Goal: Information Seeking & Learning: Check status

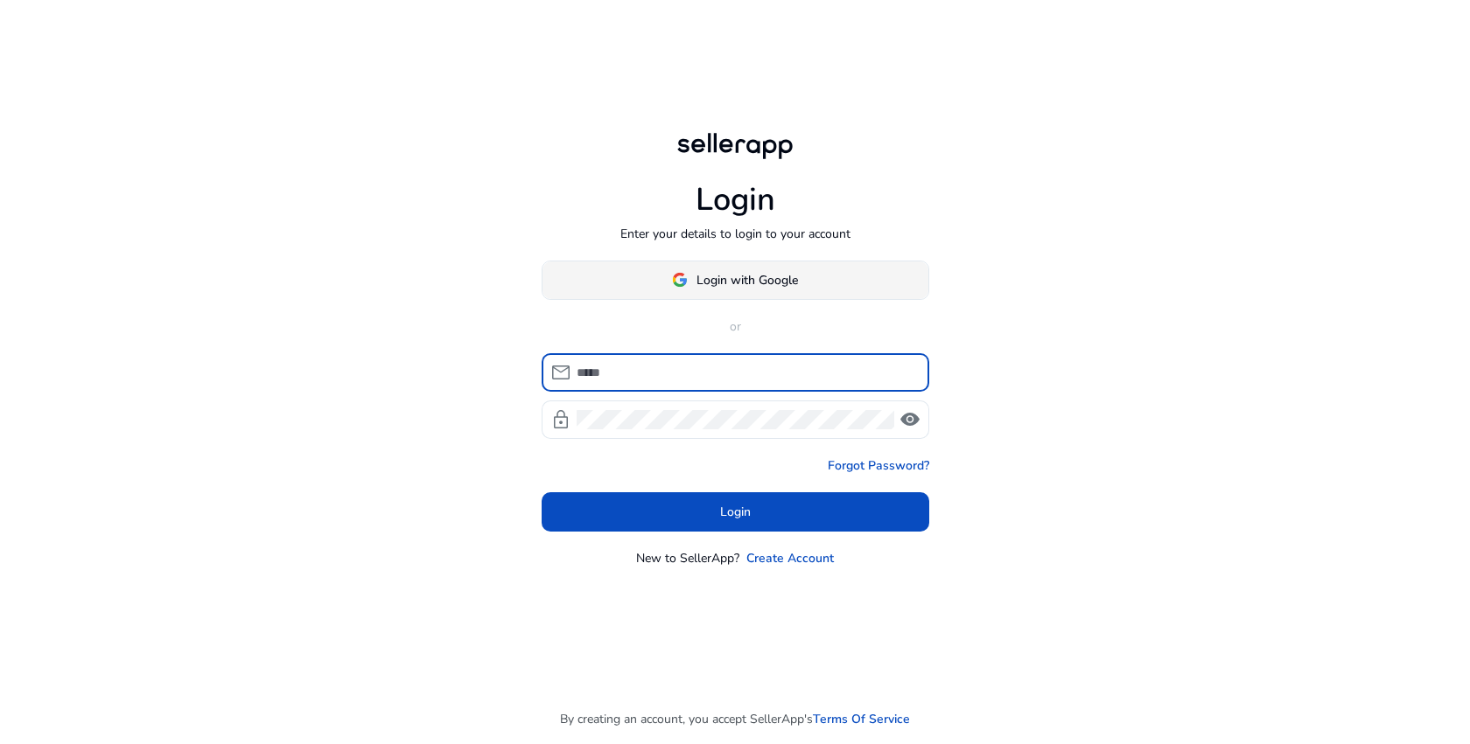
click at [850, 275] on span at bounding box center [735, 280] width 386 height 42
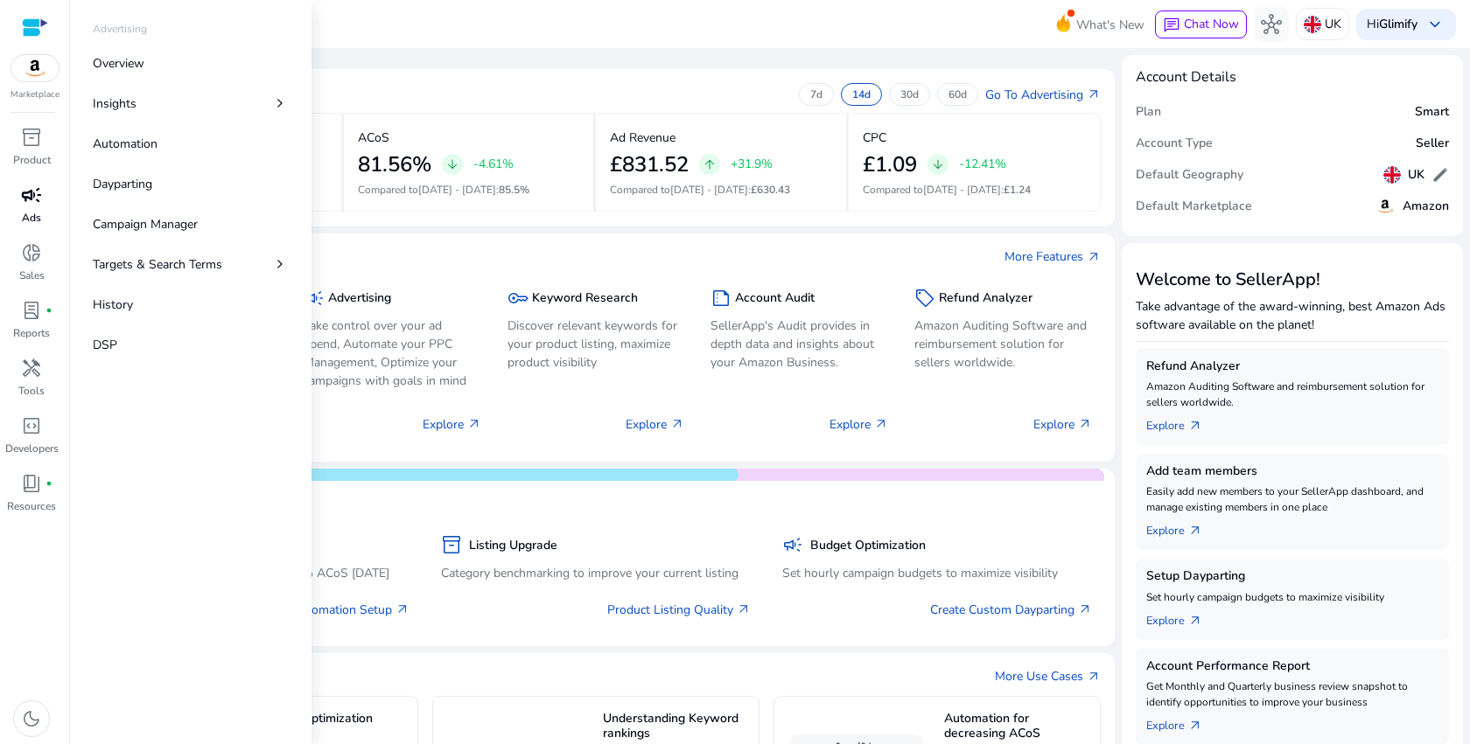
click at [39, 223] on p "Ads" at bounding box center [31, 218] width 19 height 16
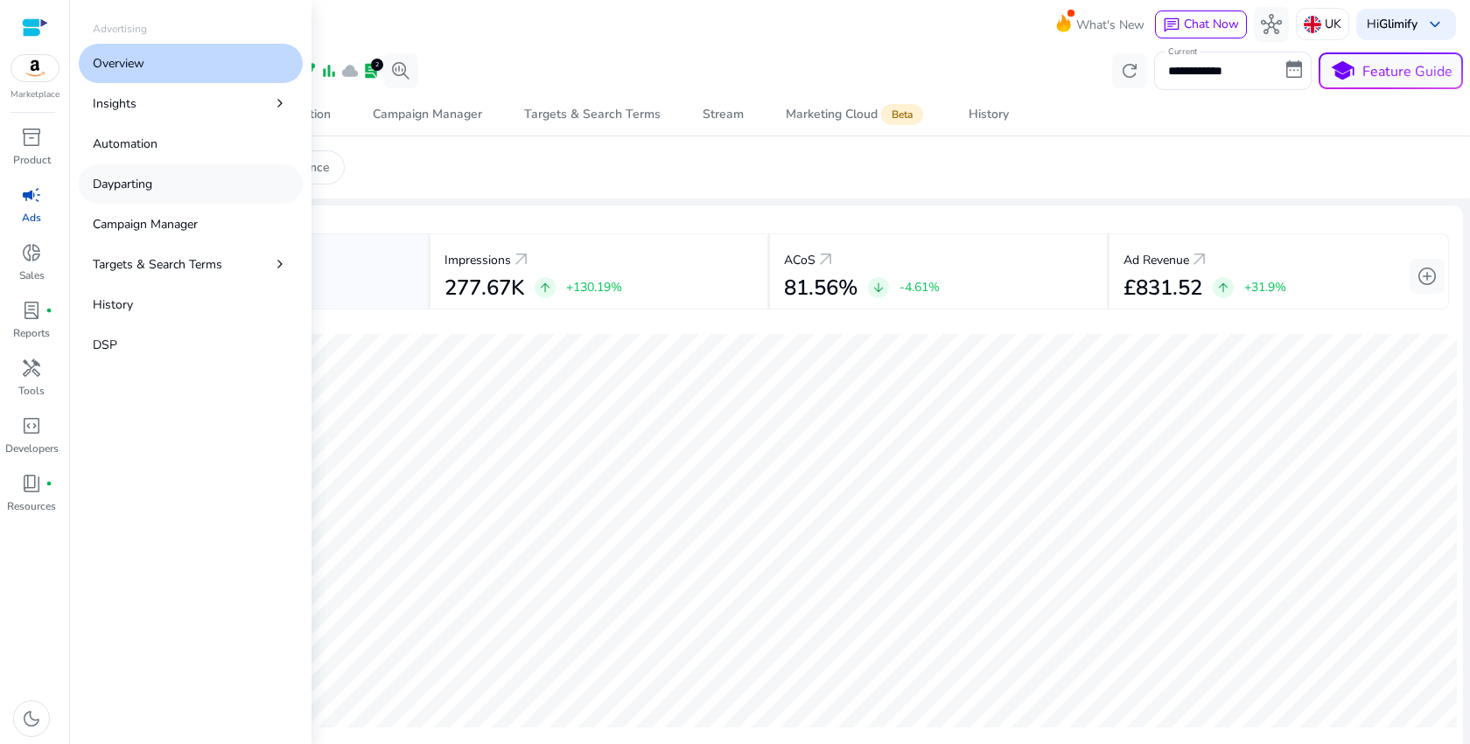
click at [195, 173] on link "Dayparting" at bounding box center [191, 183] width 224 height 39
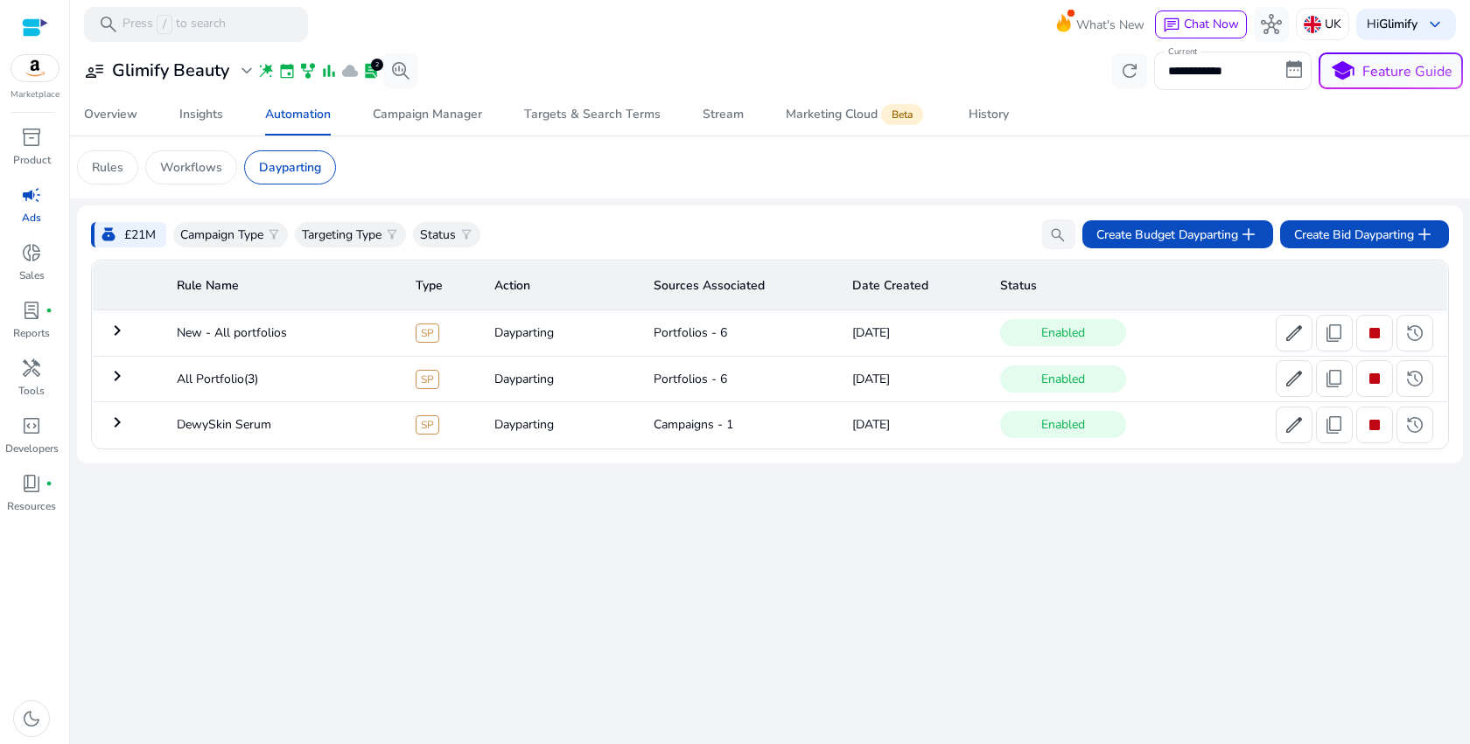
click at [118, 374] on mat-icon "keyboard_arrow_right" at bounding box center [117, 376] width 21 height 21
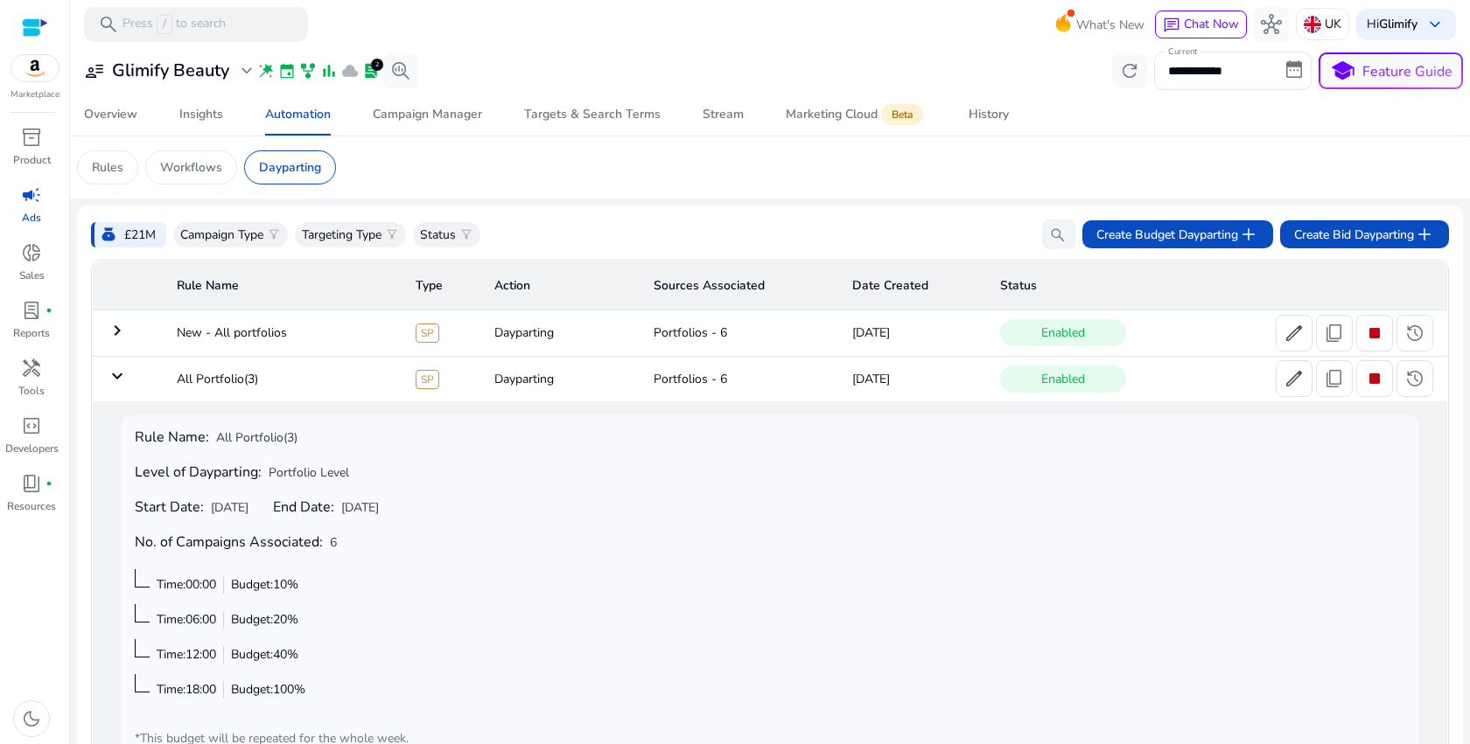
click at [121, 385] on mat-icon "keyboard_arrow_down" at bounding box center [117, 376] width 21 height 21
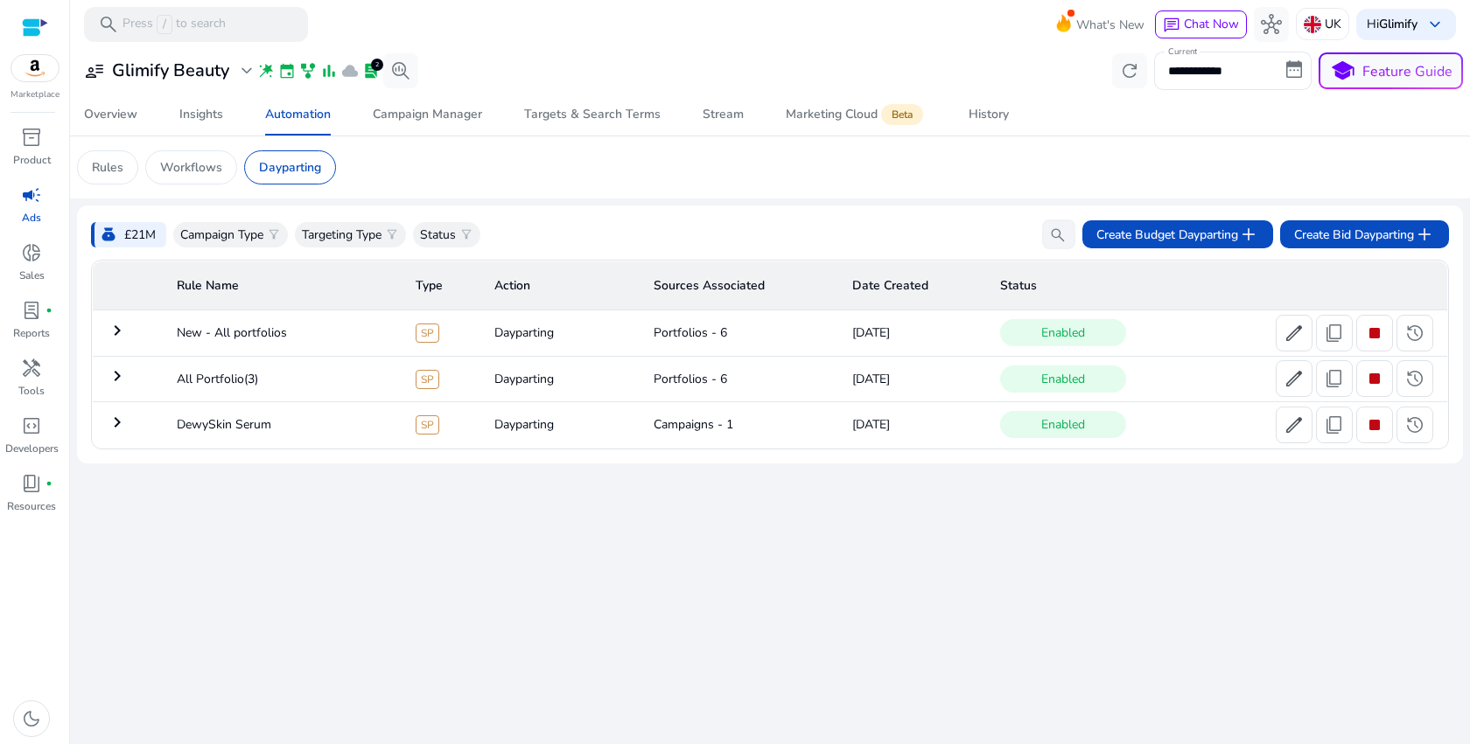
click at [120, 333] on mat-icon "keyboard_arrow_right" at bounding box center [117, 330] width 21 height 21
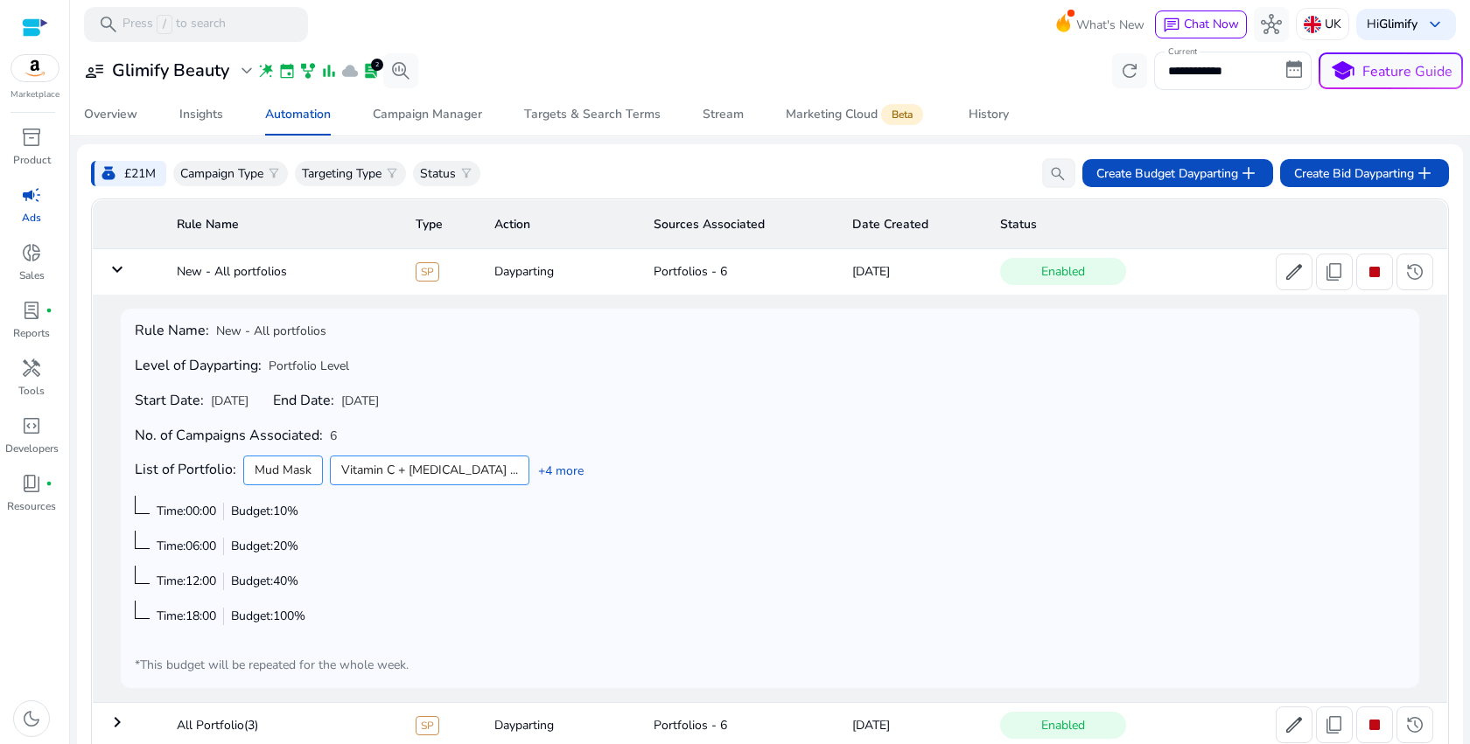
drag, startPoint x: 177, startPoint y: 276, endPoint x: 320, endPoint y: 276, distance: 143.5
click at [321, 276] on td "New - All portfolios" at bounding box center [282, 271] width 239 height 45
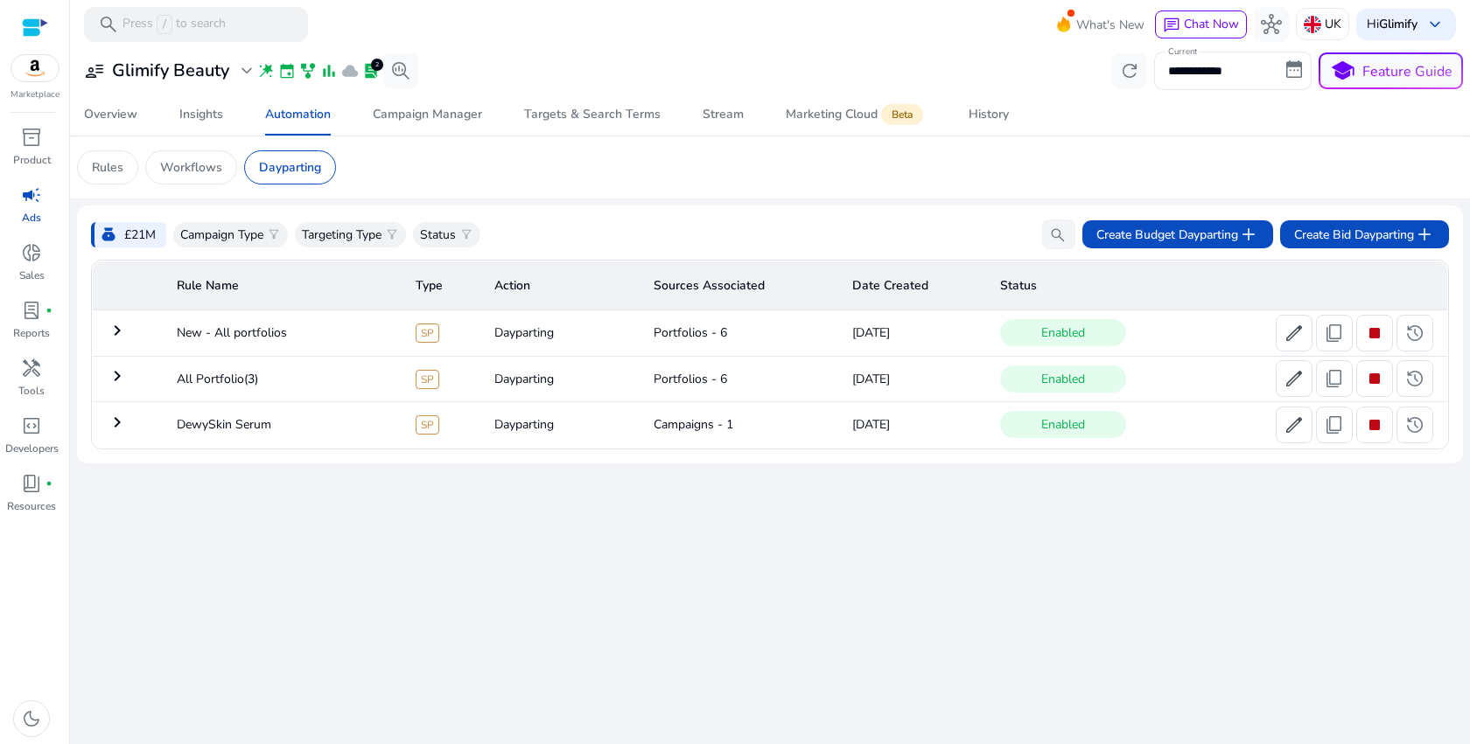
copy td "New - All portfolios"
click at [984, 123] on span "History" at bounding box center [988, 115] width 40 height 42
click at [1418, 386] on span "history" at bounding box center [1414, 378] width 21 height 21
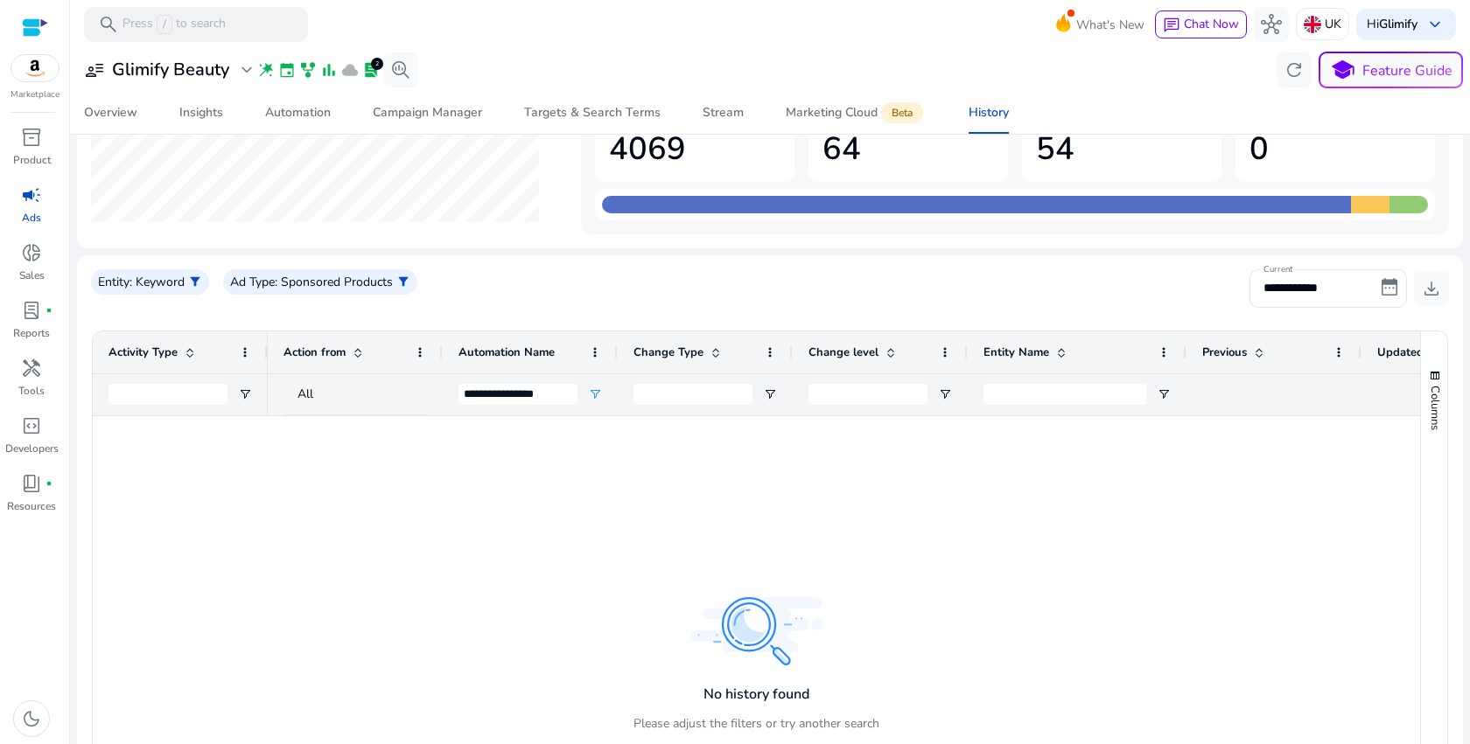
scroll to position [86, 0]
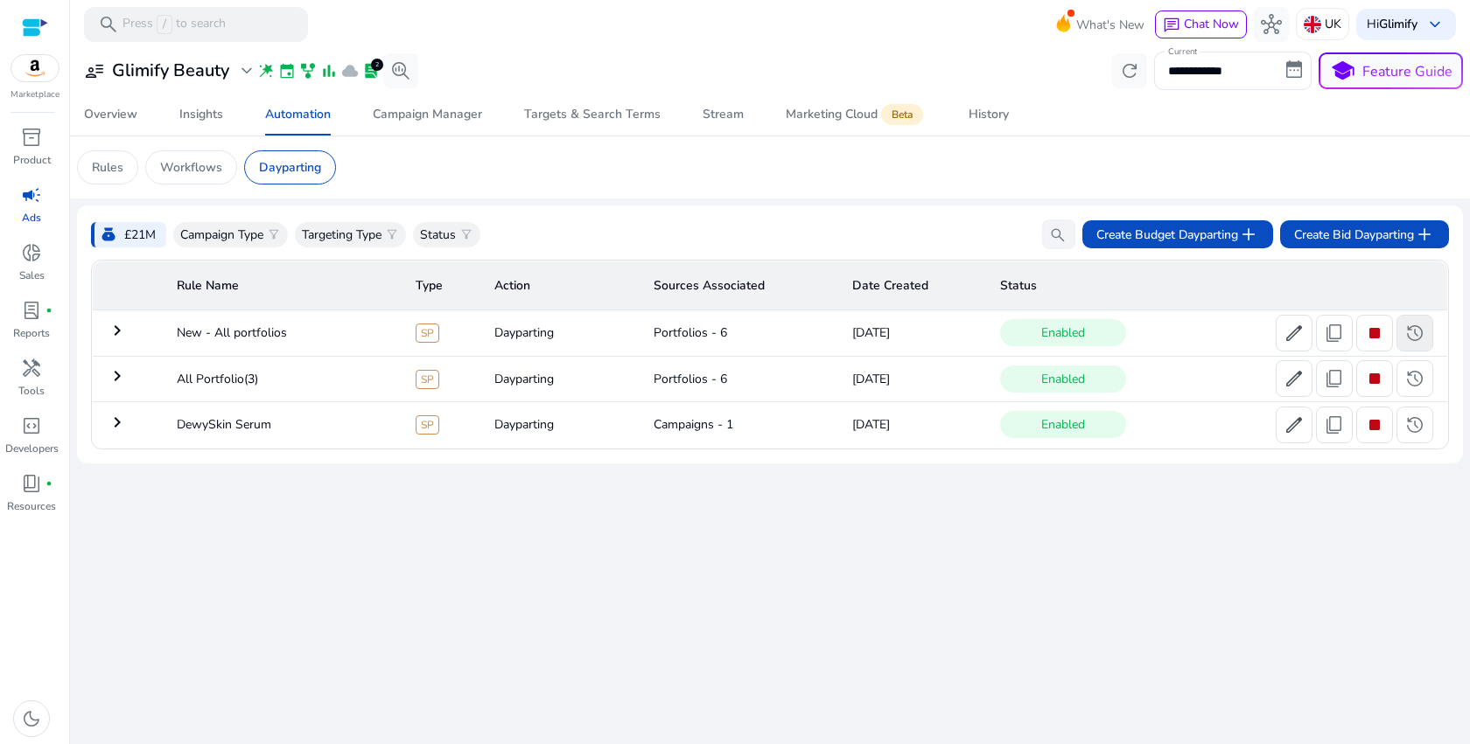
click at [1422, 344] on span "history" at bounding box center [1414, 333] width 21 height 21
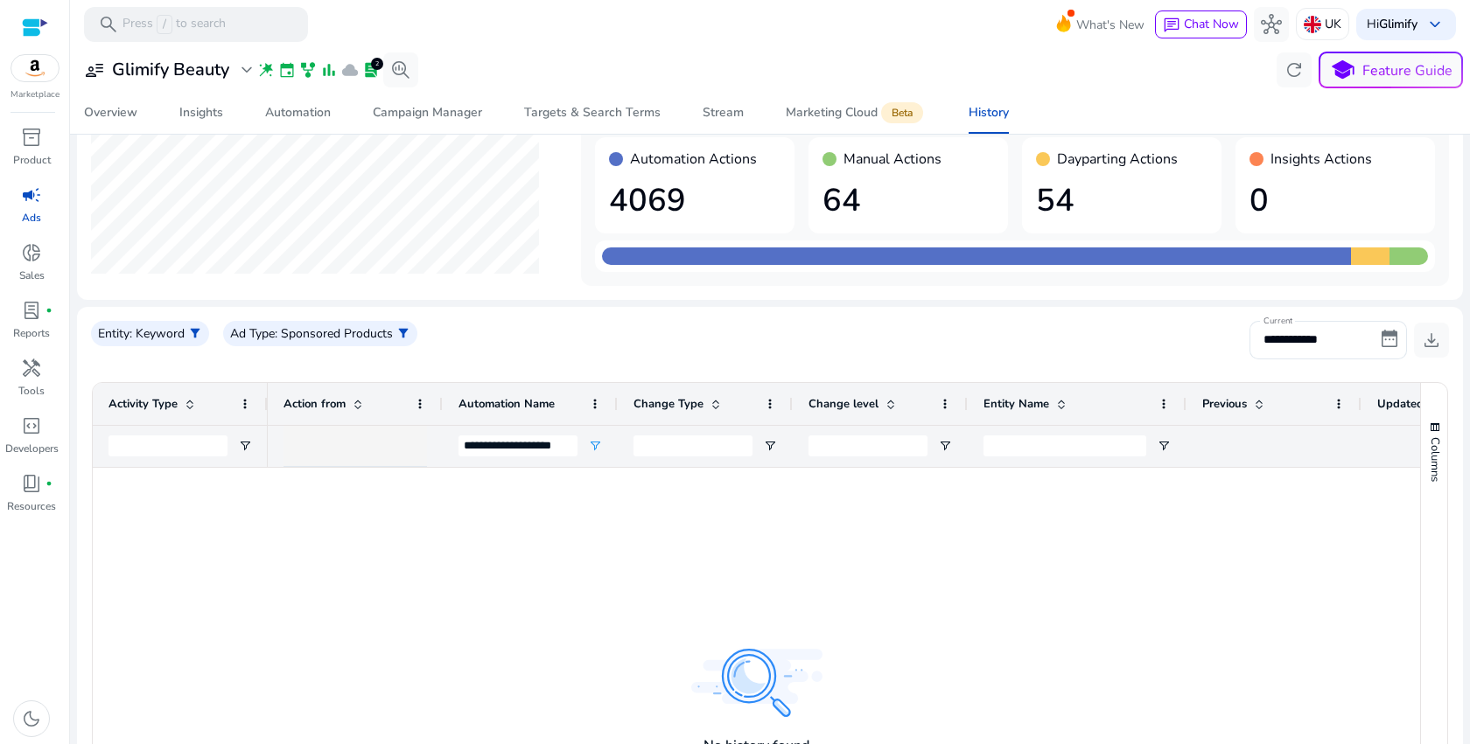
scroll to position [160, 0]
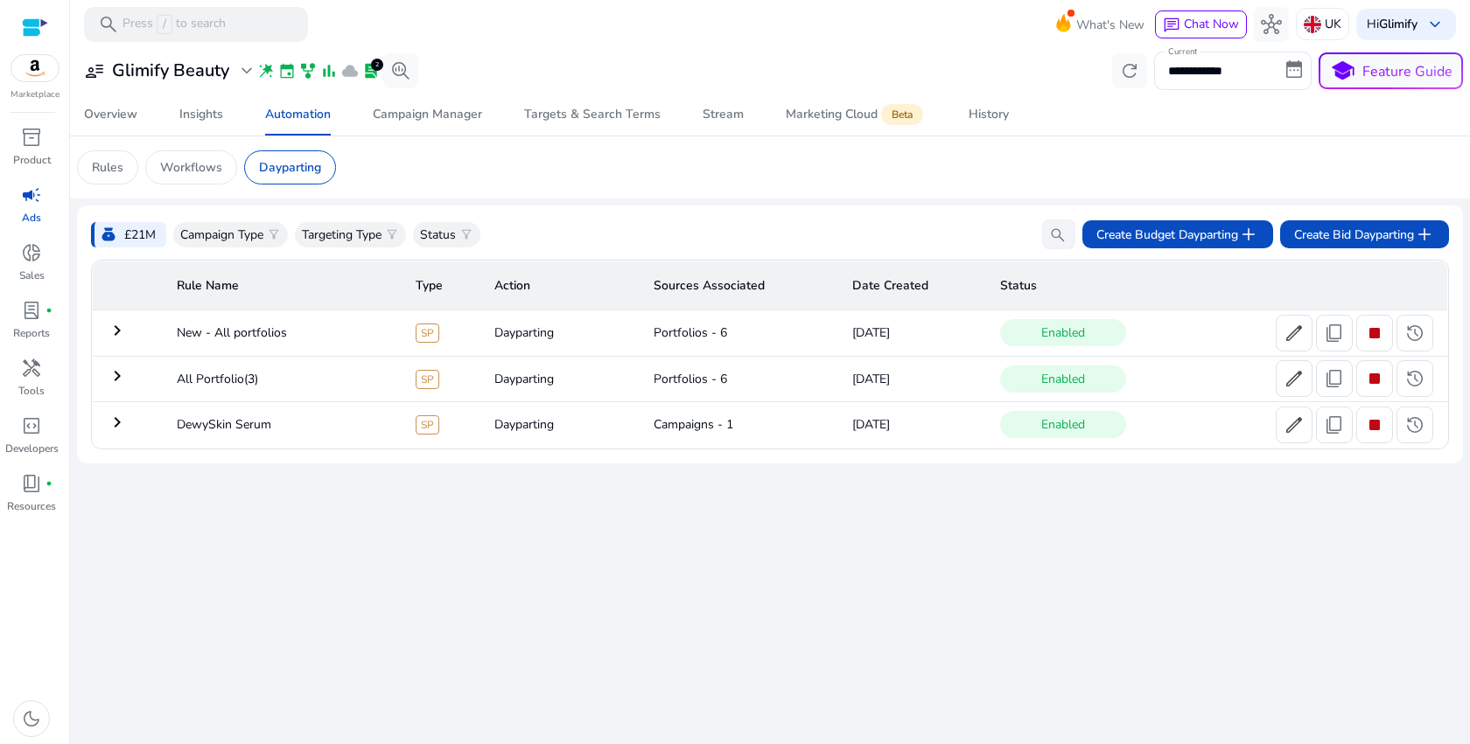
click at [1404, 427] on span "history" at bounding box center [1414, 425] width 21 height 21
click at [119, 412] on td "keyboard_arrow_right" at bounding box center [128, 424] width 70 height 45
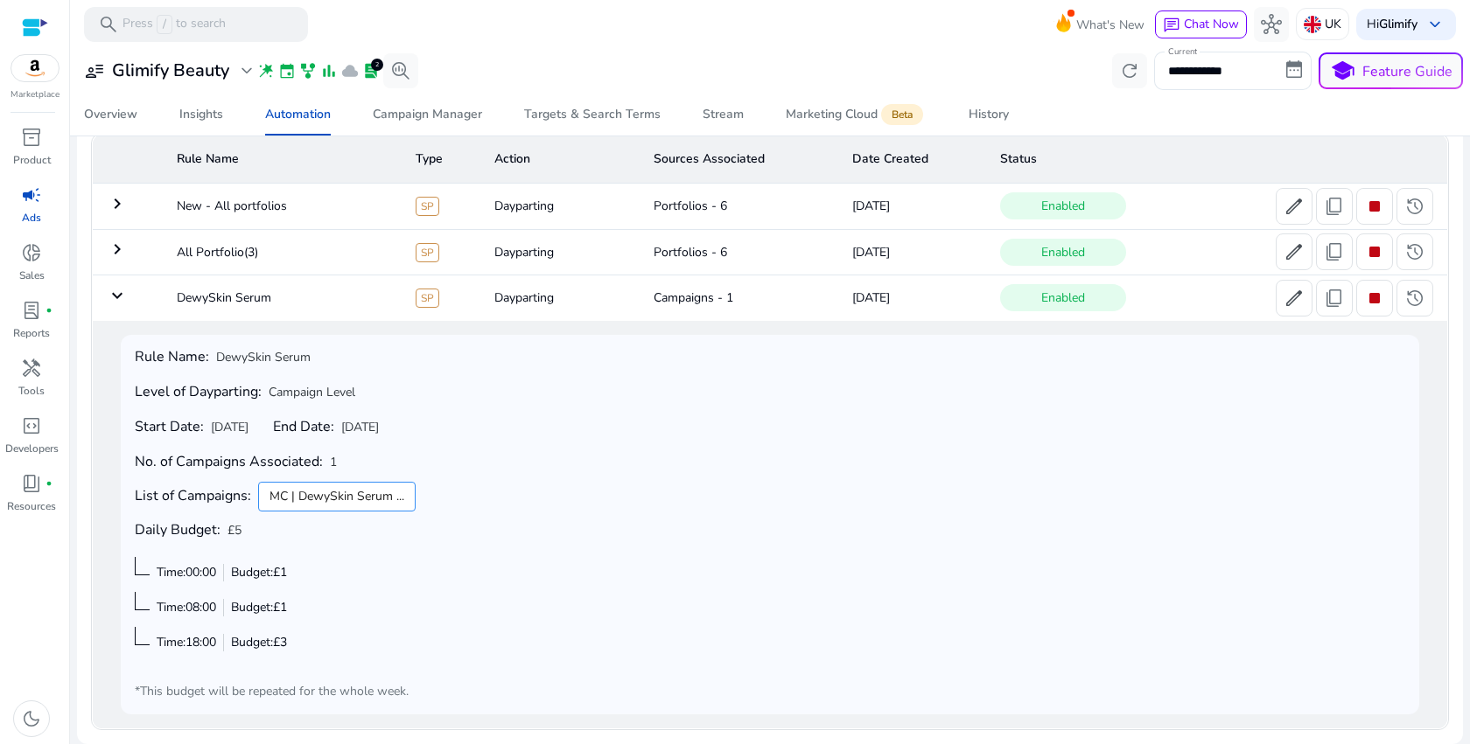
click at [119, 306] on td "keyboard_arrow_down" at bounding box center [128, 298] width 70 height 45
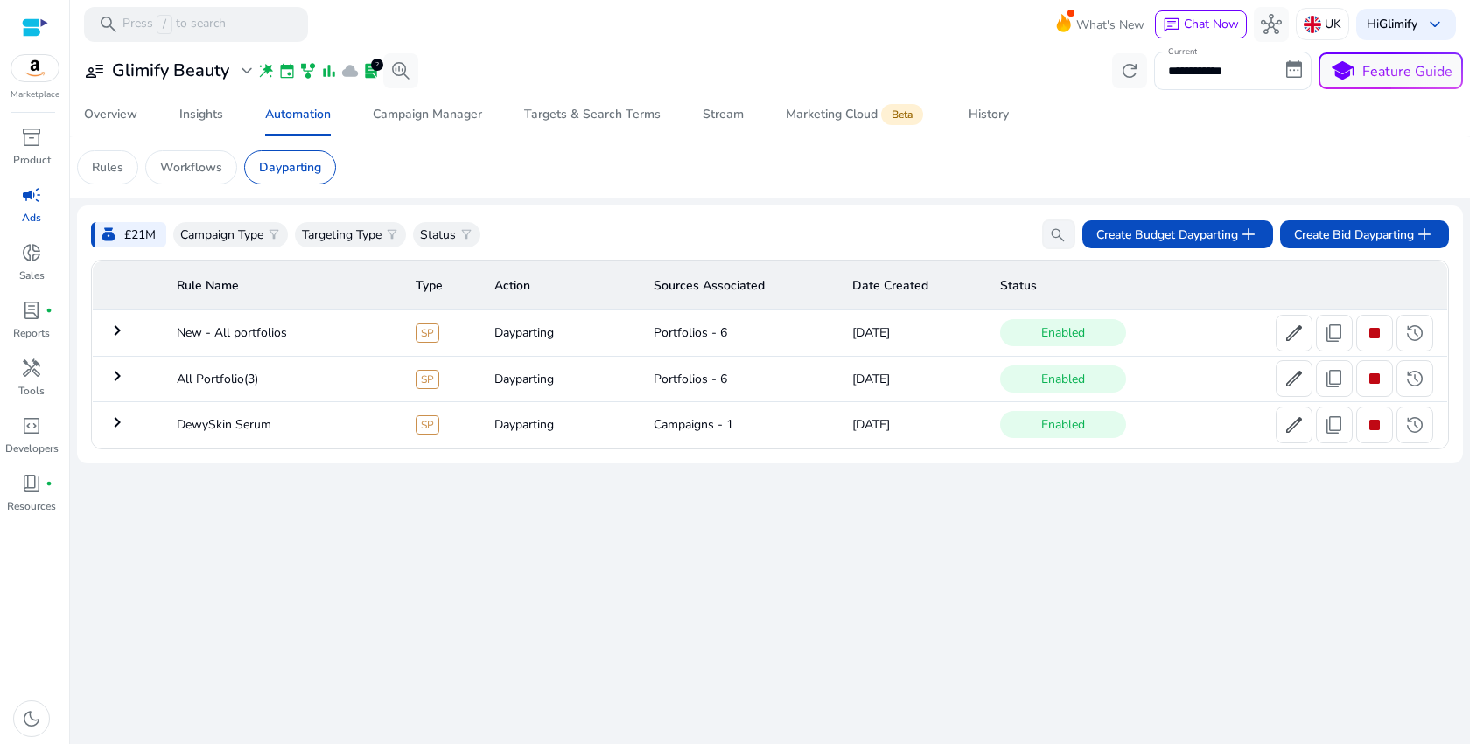
click at [108, 337] on mat-icon "keyboard_arrow_right" at bounding box center [117, 330] width 21 height 21
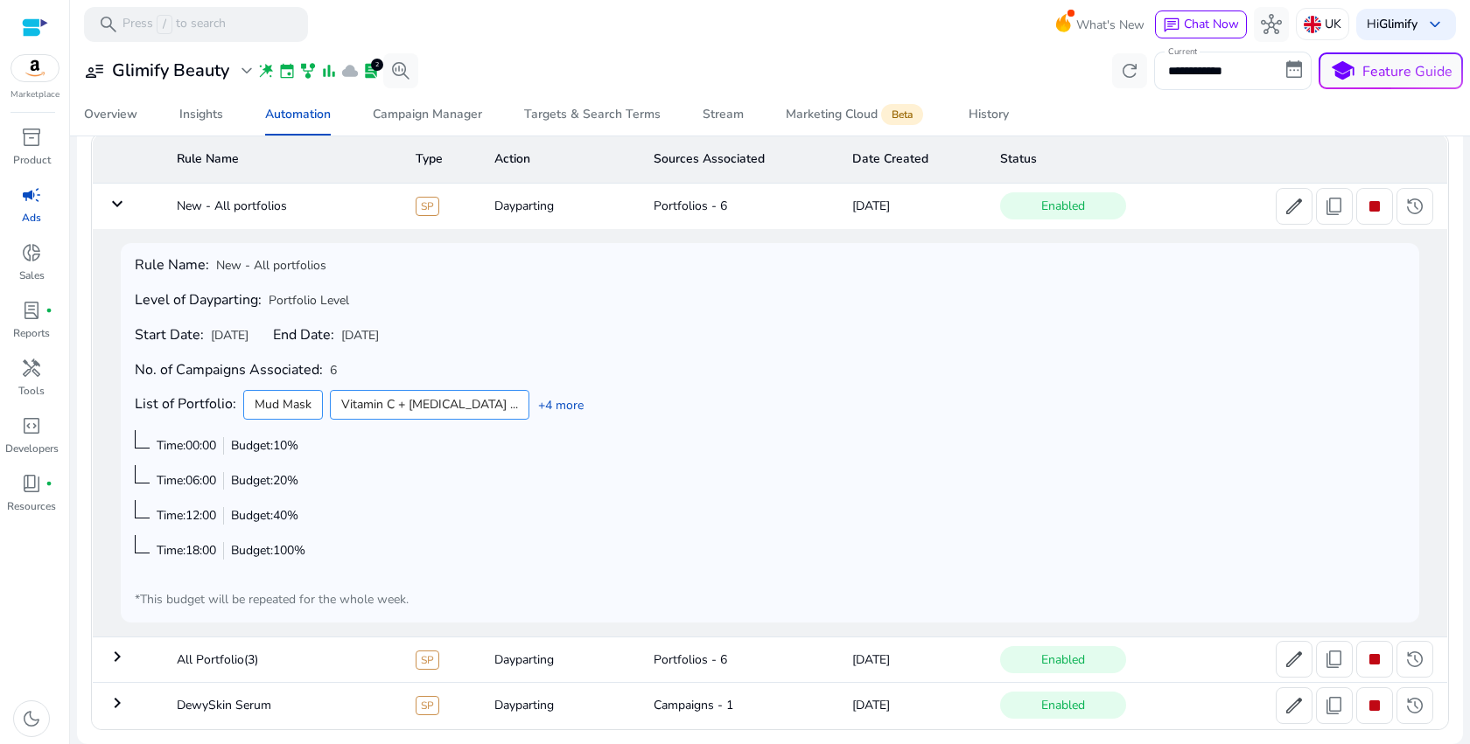
click at [116, 199] on mat-icon "keyboard_arrow_down" at bounding box center [117, 203] width 21 height 21
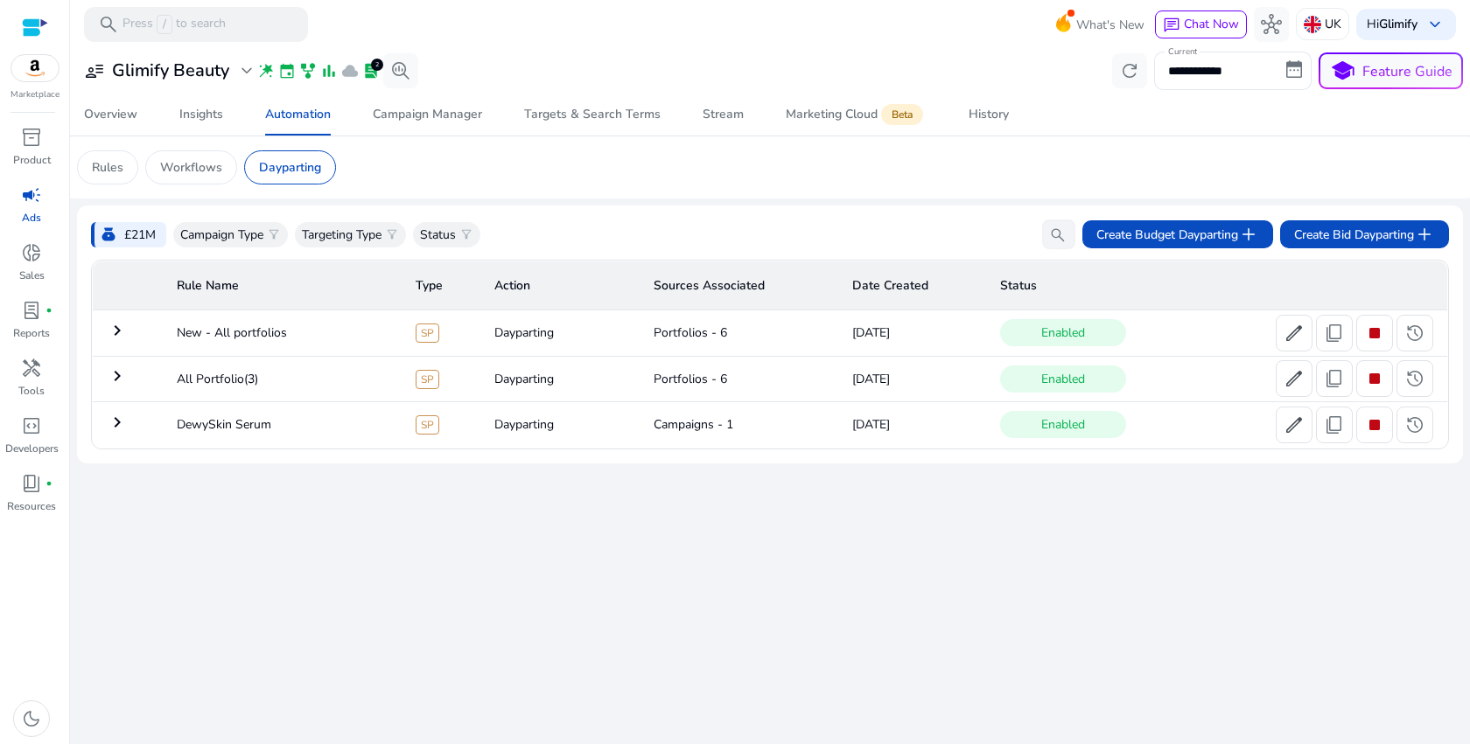
click at [108, 385] on mat-icon "keyboard_arrow_right" at bounding box center [117, 376] width 21 height 21
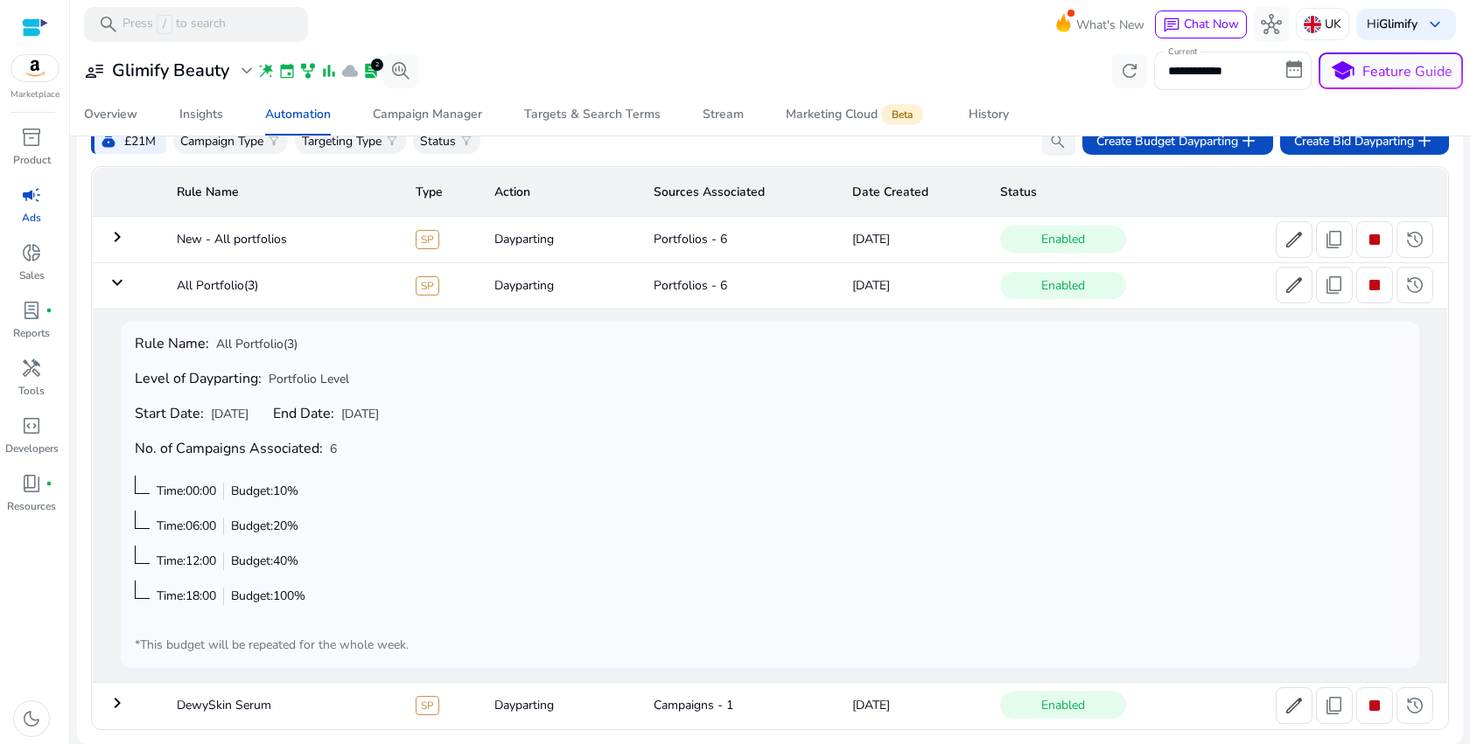
click at [104, 245] on td "keyboard_arrow_right" at bounding box center [128, 239] width 70 height 45
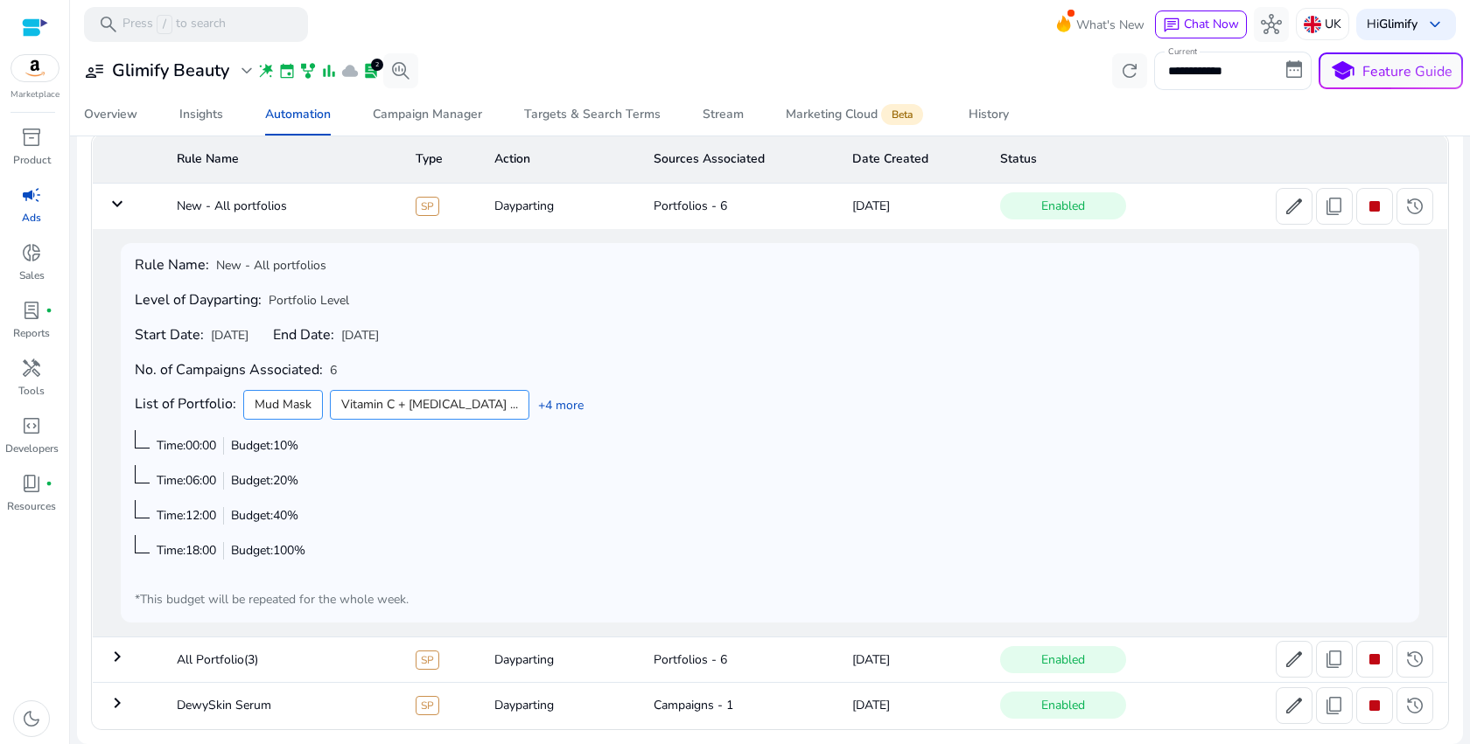
click at [119, 203] on mat-icon "keyboard_arrow_down" at bounding box center [117, 203] width 21 height 21
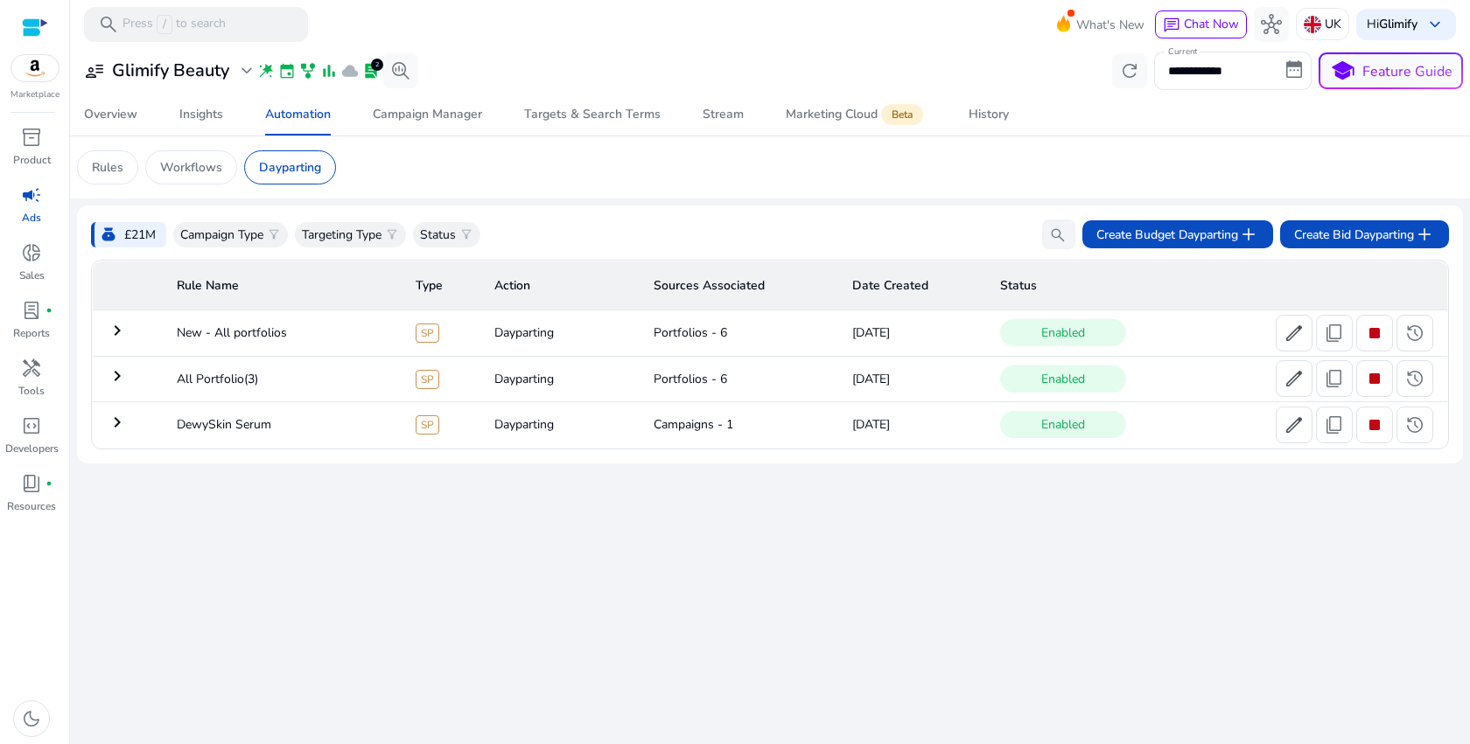
click at [115, 377] on mat-icon "keyboard_arrow_right" at bounding box center [117, 376] width 21 height 21
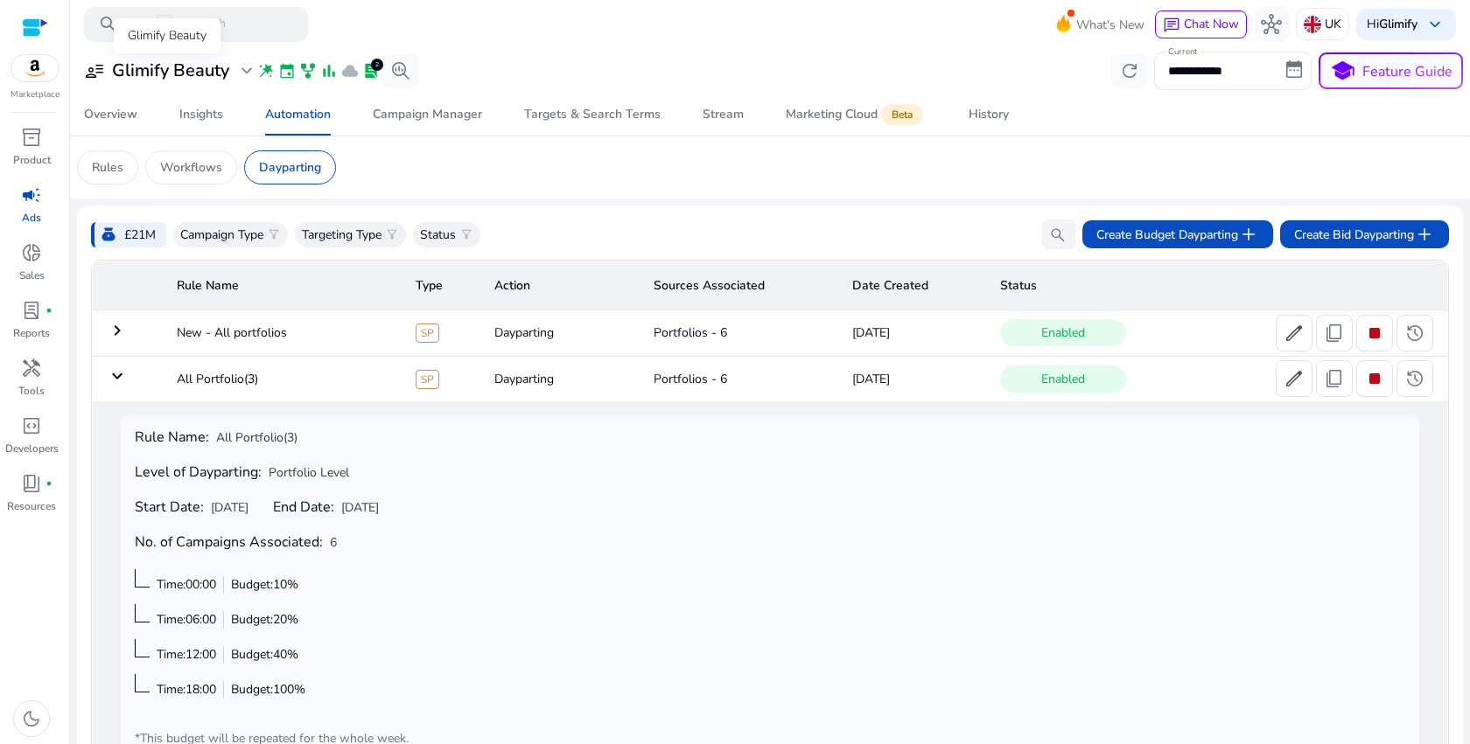
click at [241, 71] on span "expand_more" at bounding box center [246, 70] width 21 height 21
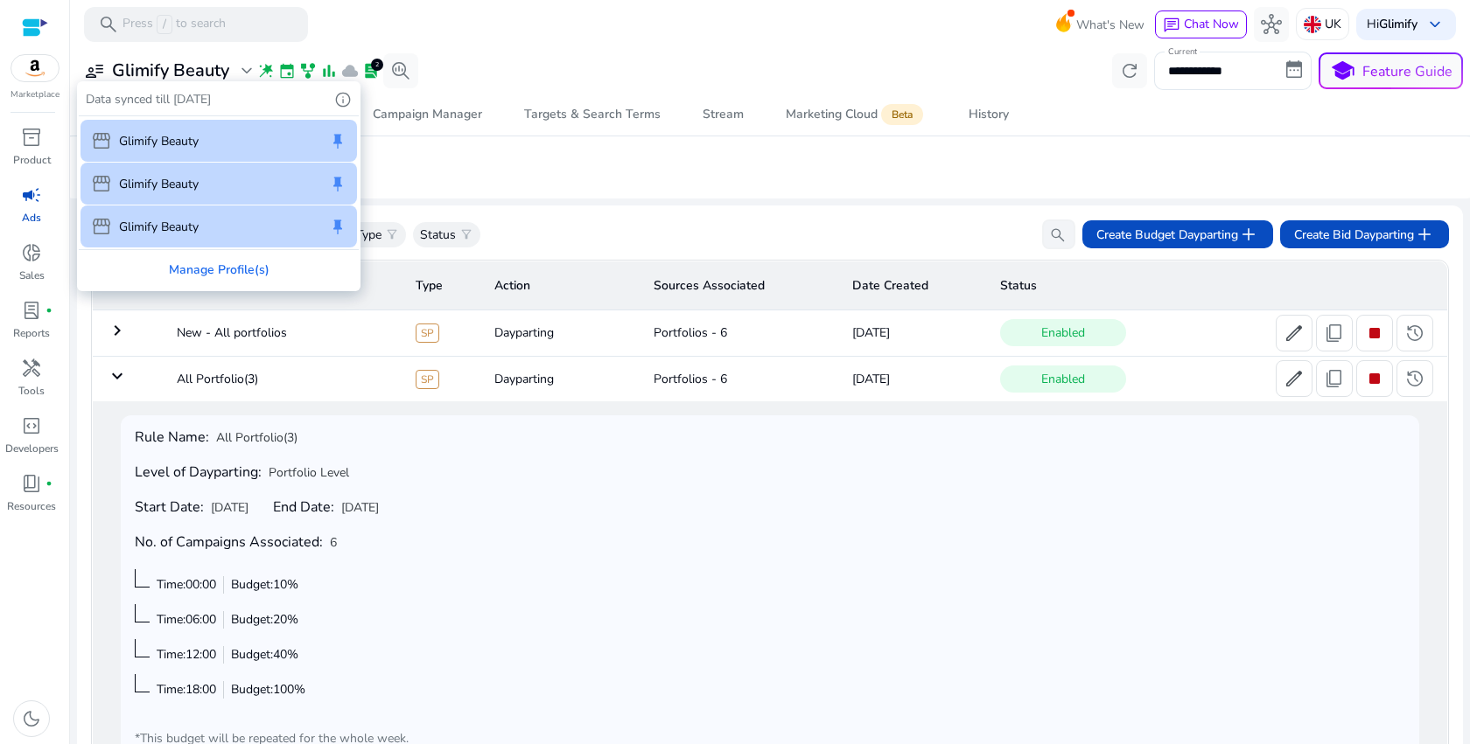
click at [241, 71] on div at bounding box center [735, 372] width 1470 height 744
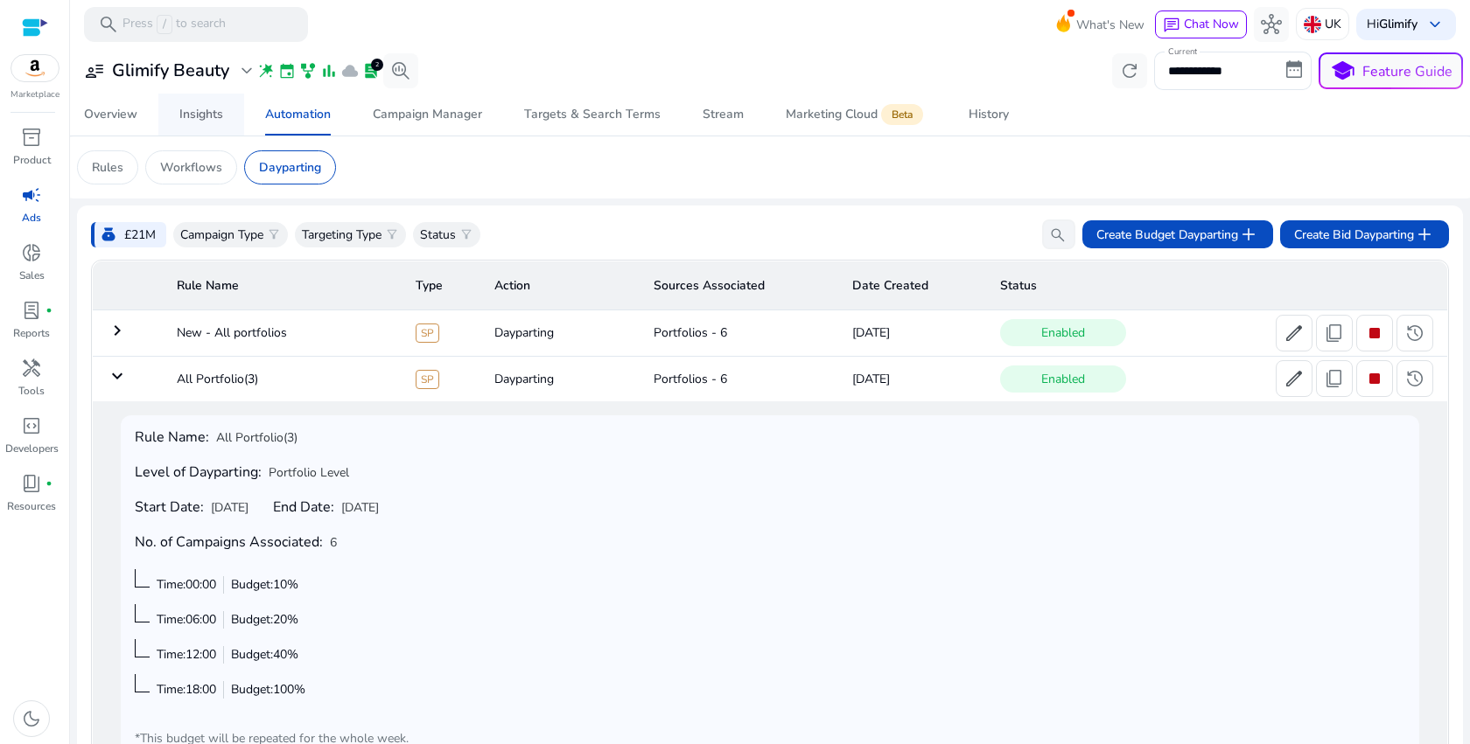
click at [192, 108] on div "Insights" at bounding box center [201, 114] width 44 height 12
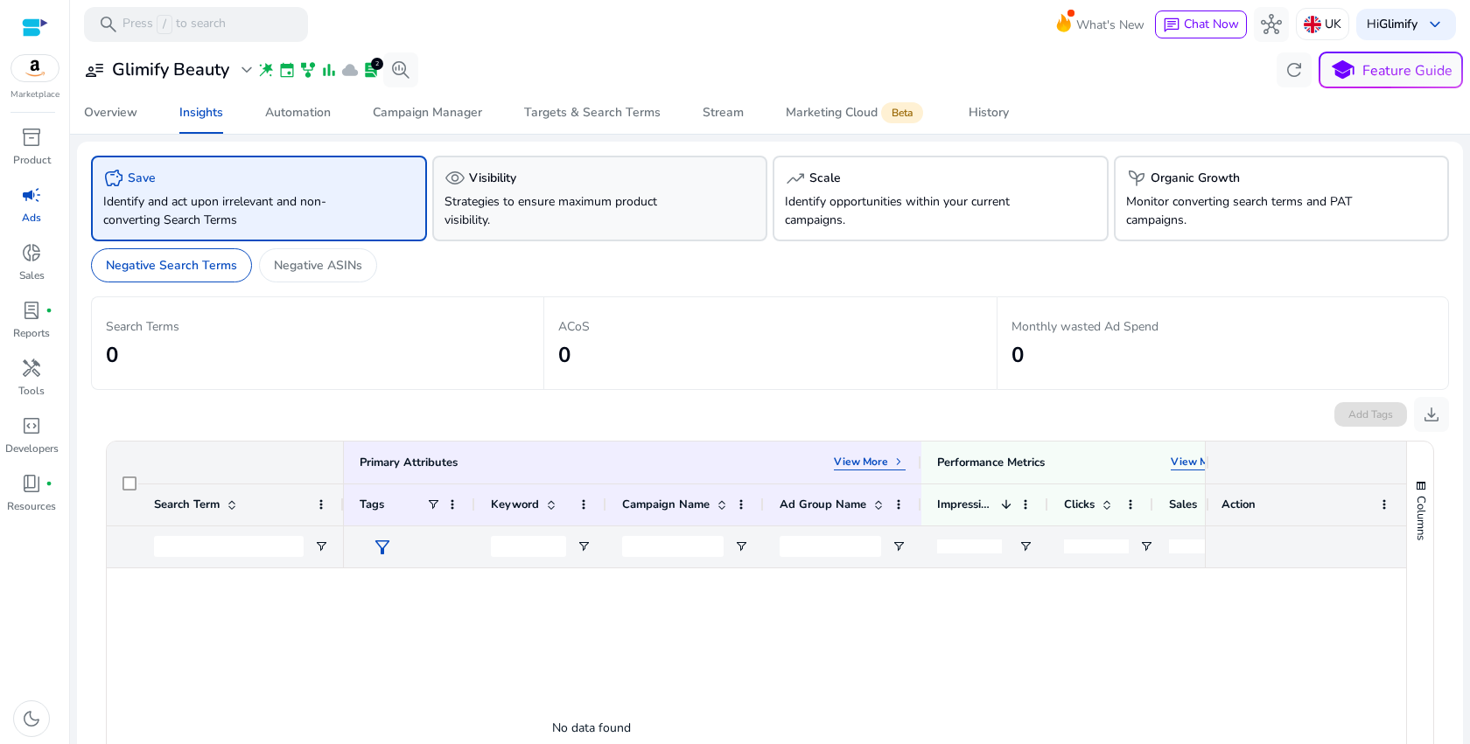
click at [565, 178] on div "visibility Visibility" at bounding box center [599, 178] width 311 height 21
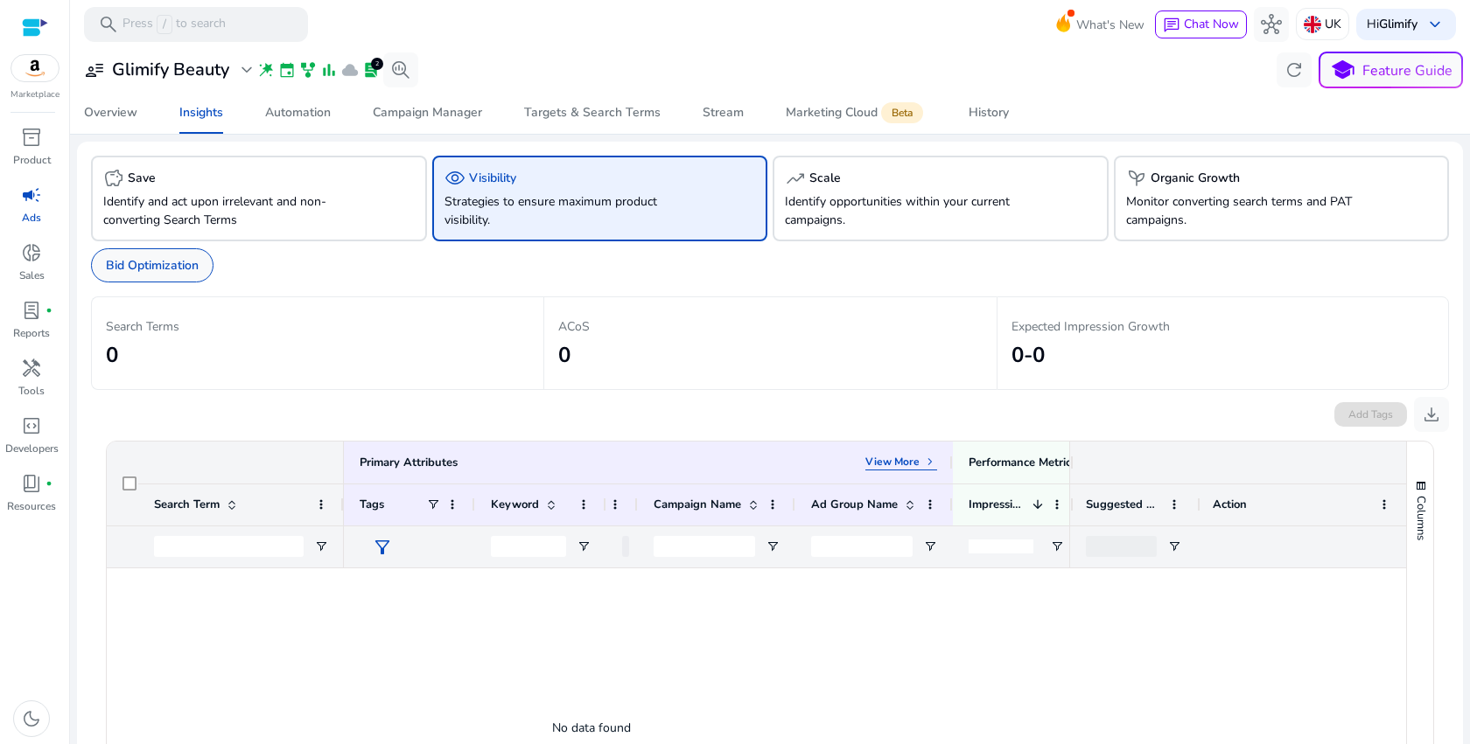
click at [152, 258] on p "Bid Optimization" at bounding box center [152, 265] width 93 height 18
click at [410, 223] on div "savings Save Identify and act upon irrelevant and non-converting Search Terms" at bounding box center [259, 199] width 336 height 86
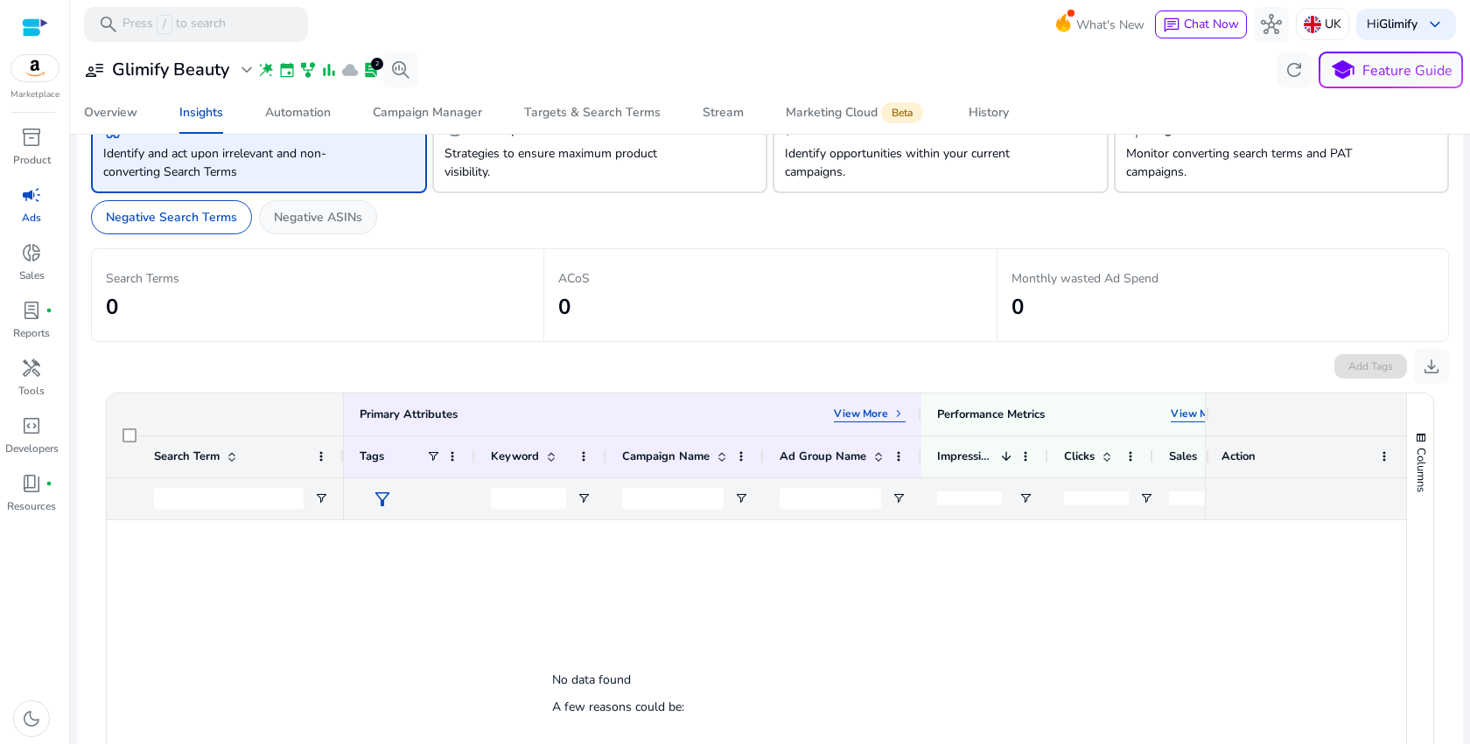
click at [351, 220] on p "Negative ASINs" at bounding box center [318, 217] width 88 height 18
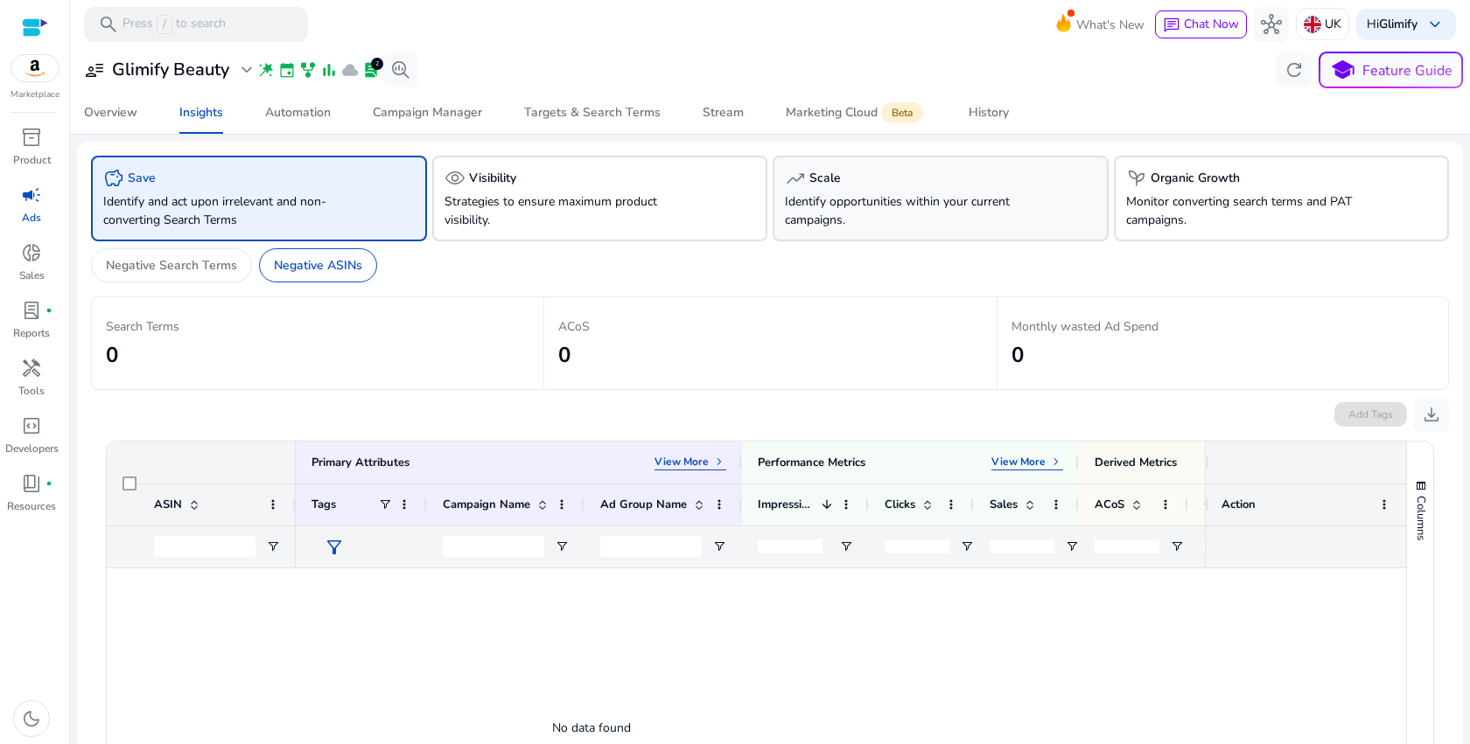
click at [890, 185] on div "trending_up Scale" at bounding box center [940, 178] width 311 height 21
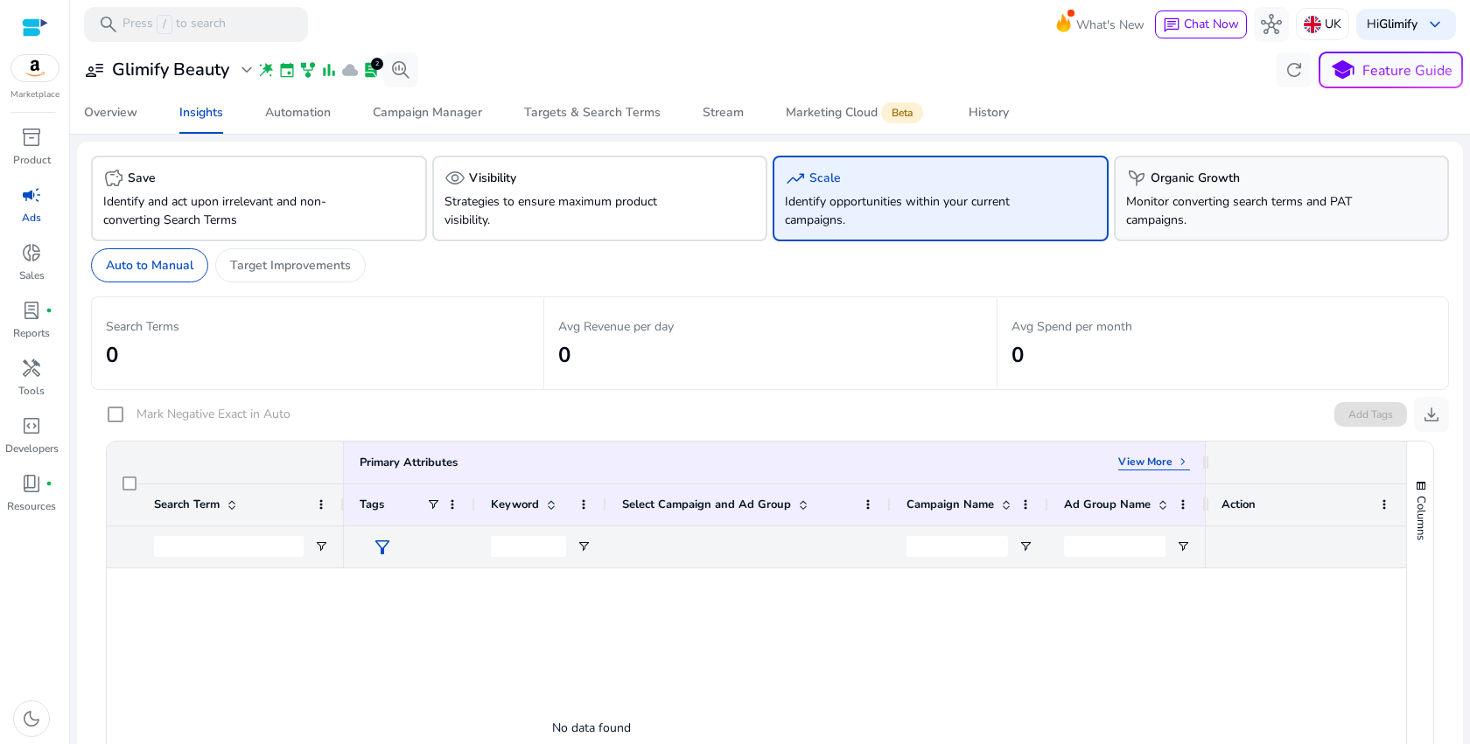
click at [1217, 216] on p "Monitor converting search terms and PAT campaigns." at bounding box center [1255, 210] width 259 height 37
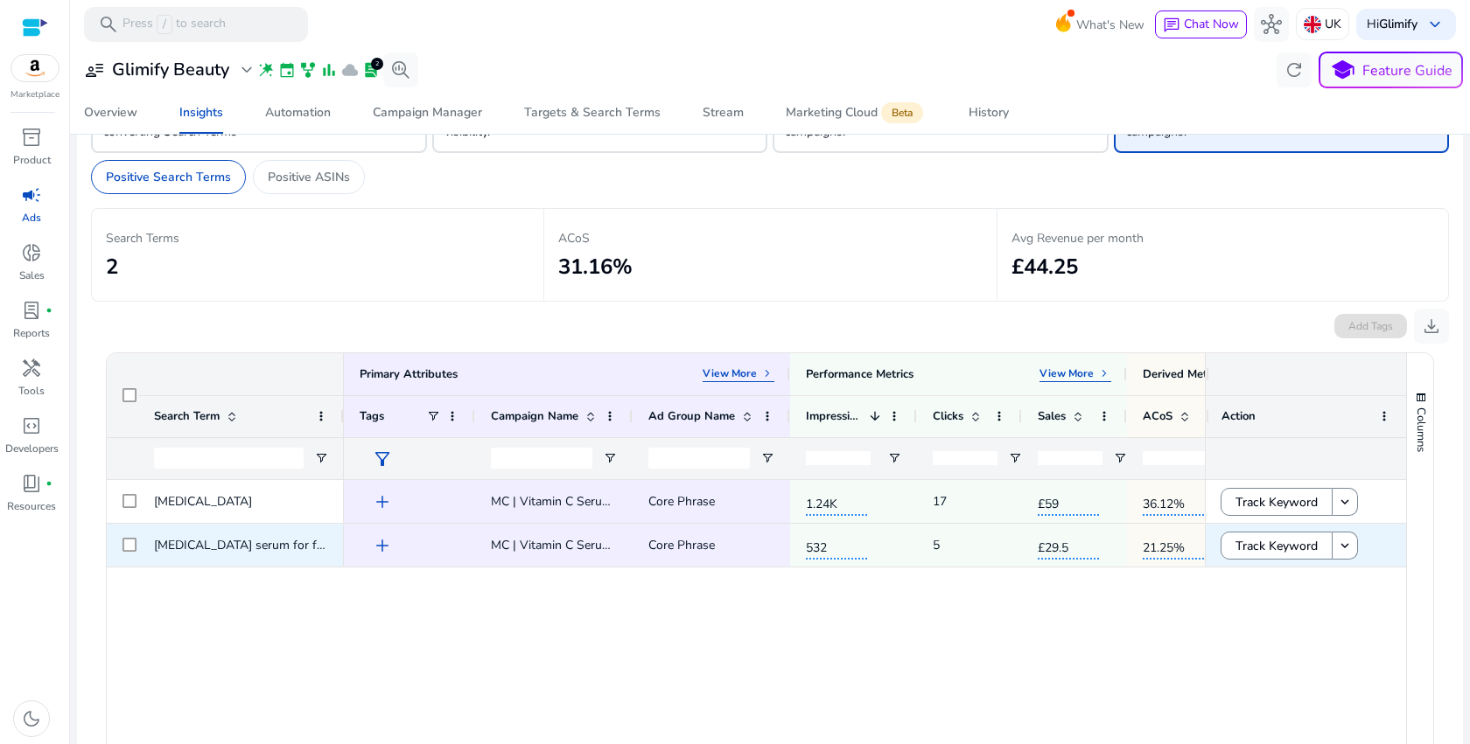
scroll to position [0, 143]
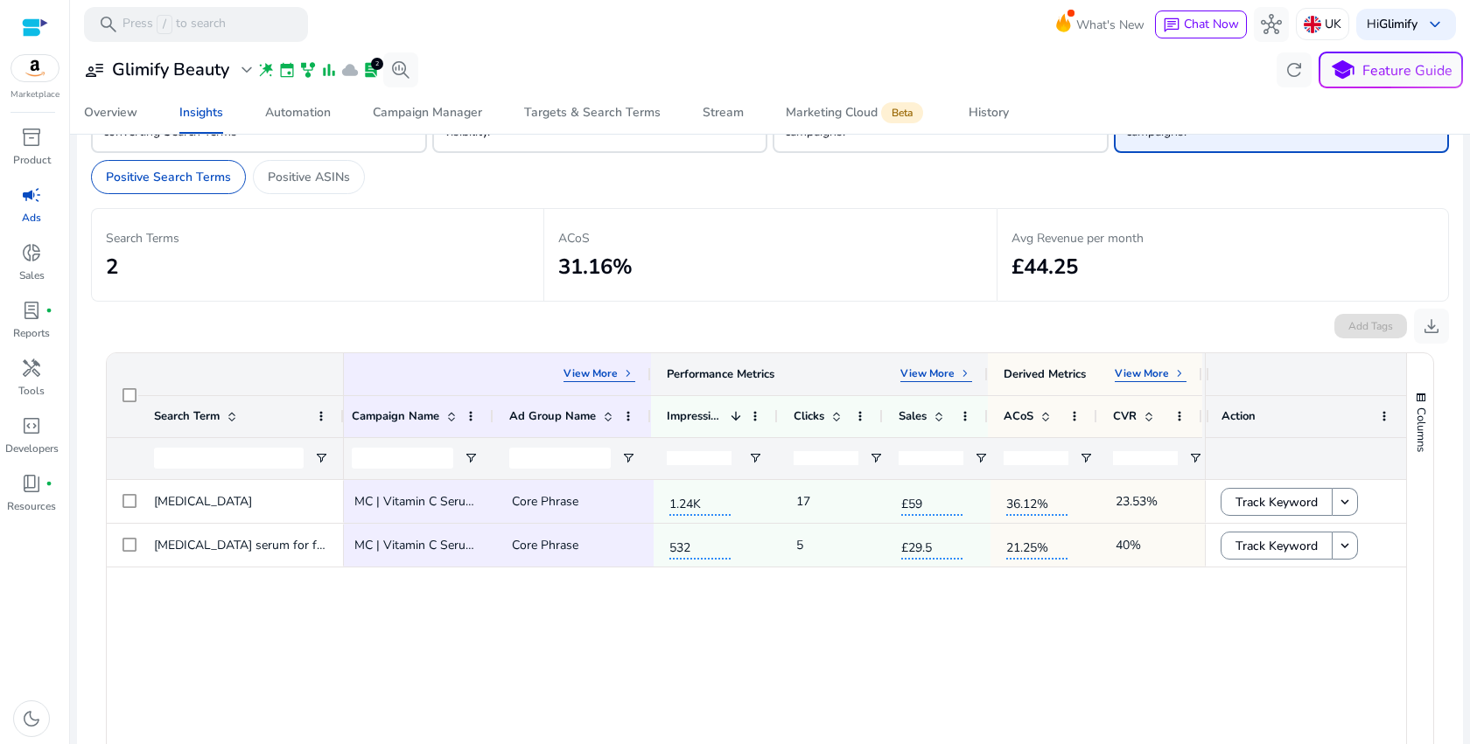
click at [912, 374] on p "View More" at bounding box center [927, 374] width 54 height 14
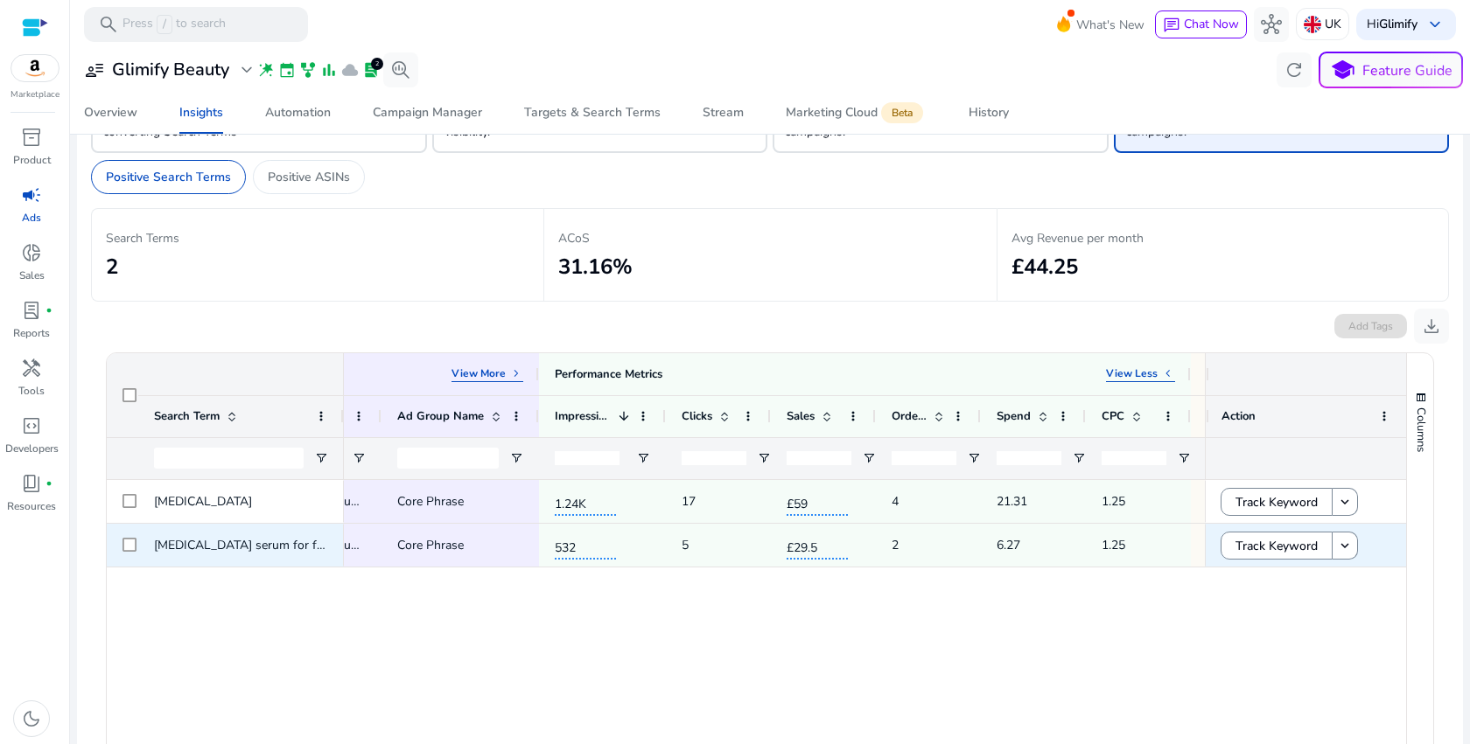
scroll to position [0, 255]
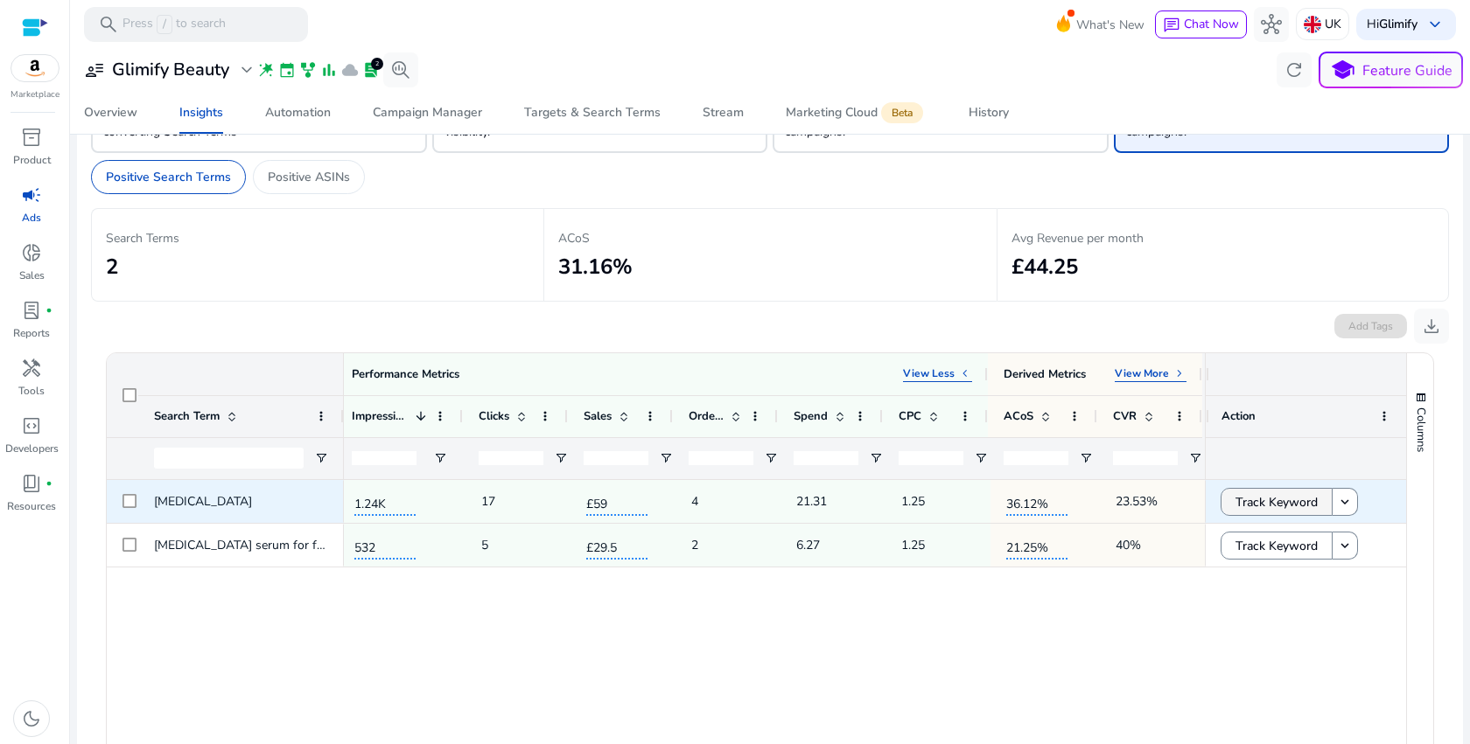
click at [1282, 514] on span "Track Keyword" at bounding box center [1276, 503] width 82 height 36
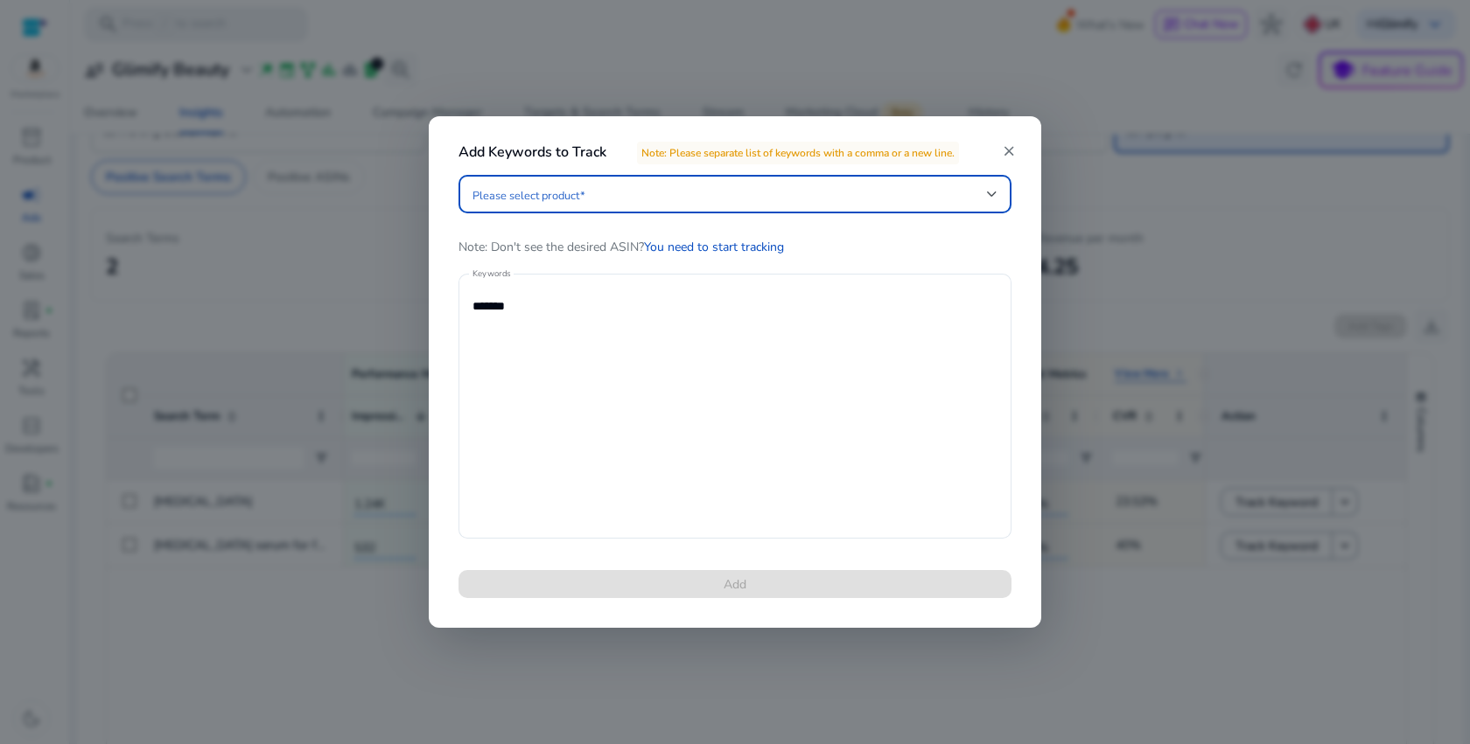
click at [892, 206] on div at bounding box center [734, 194] width 525 height 38
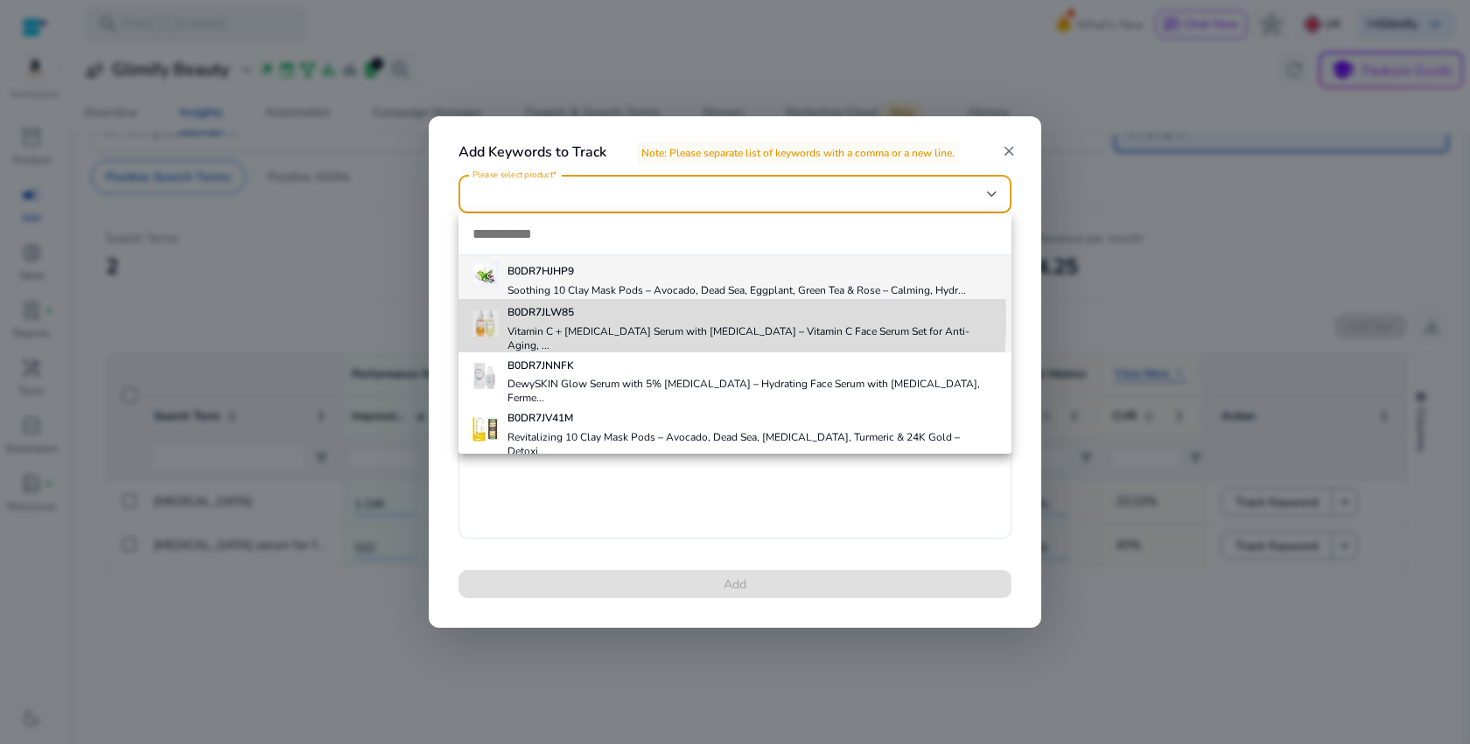
click at [672, 319] on h5 "B0DR7JLW85" at bounding box center [752, 312] width 490 height 14
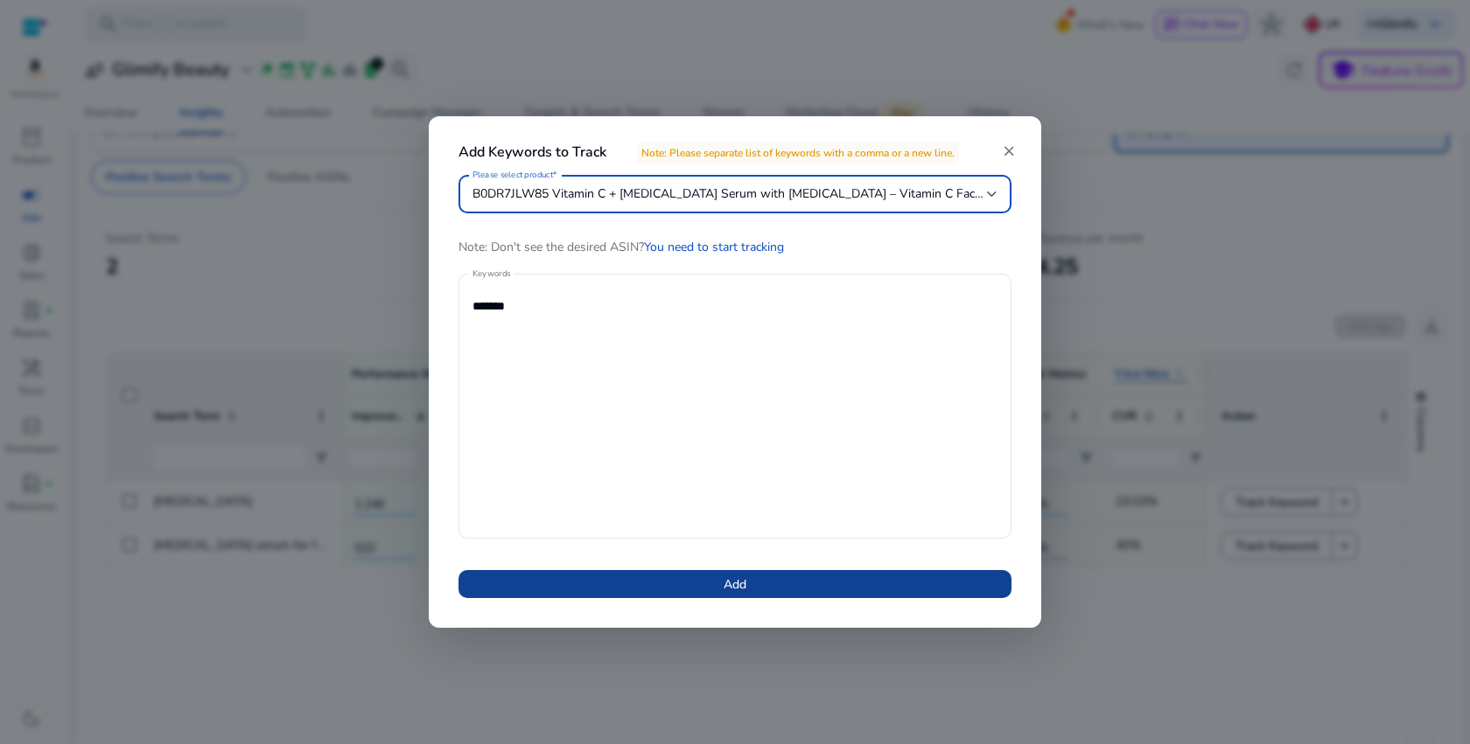
click at [744, 580] on span "Add" at bounding box center [734, 585] width 23 height 18
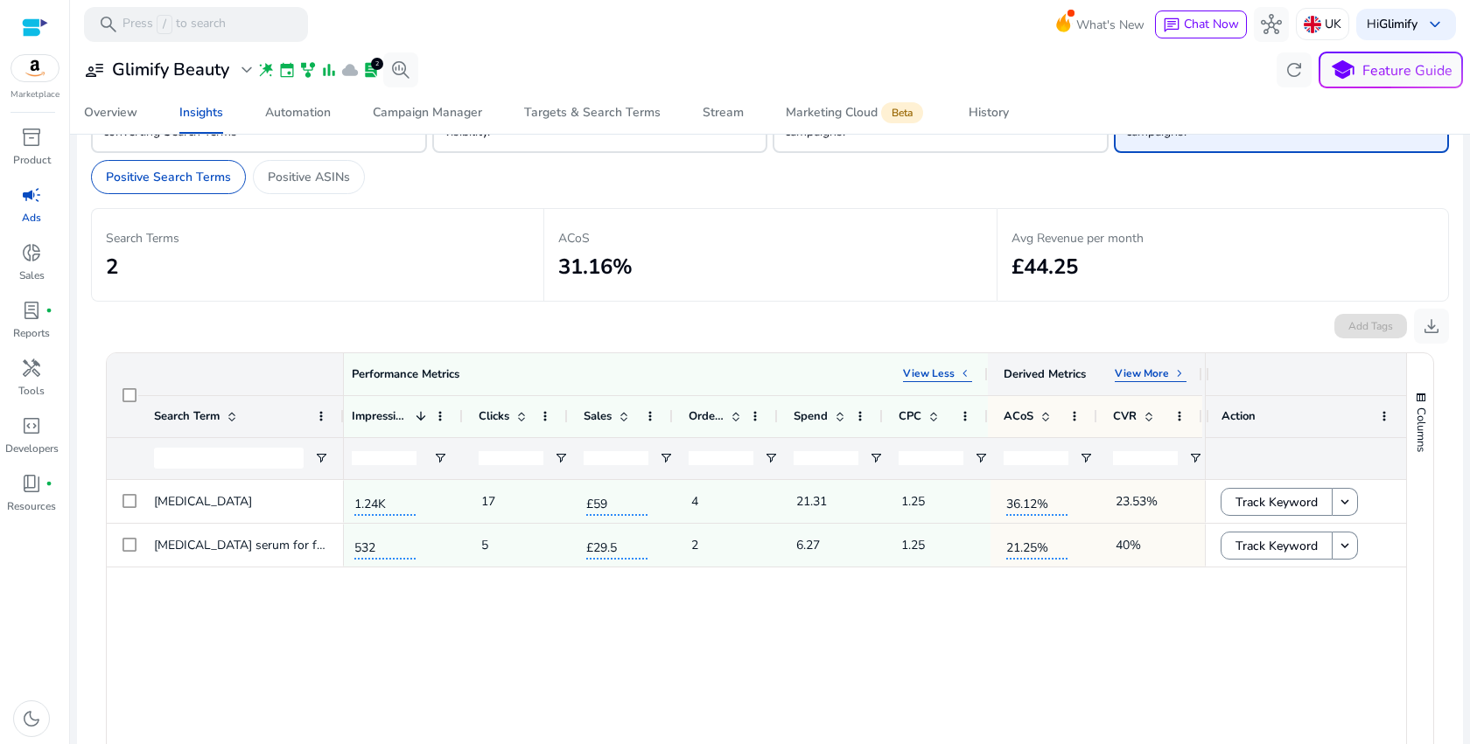
click at [1150, 380] on p "View More" at bounding box center [1142, 374] width 54 height 14
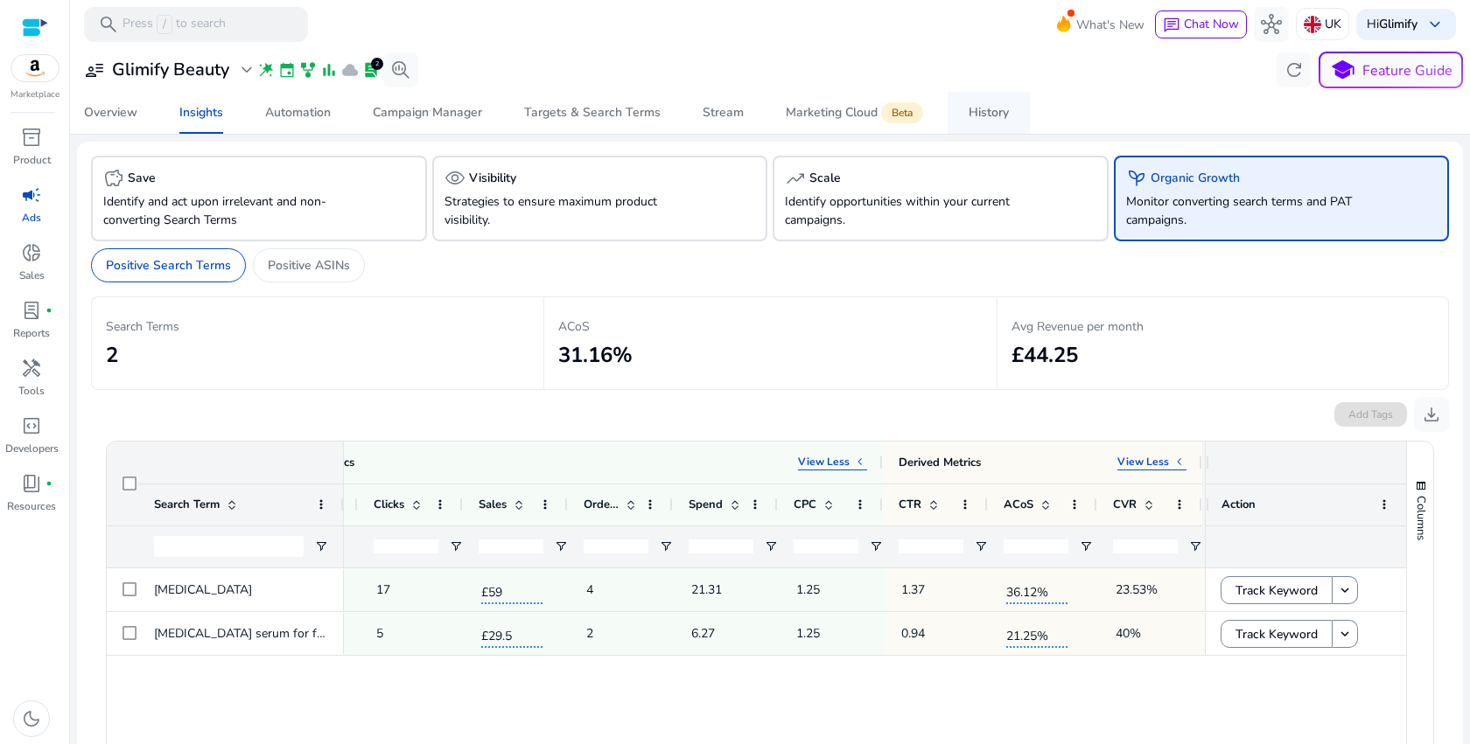
click at [977, 108] on div "History" at bounding box center [988, 113] width 40 height 12
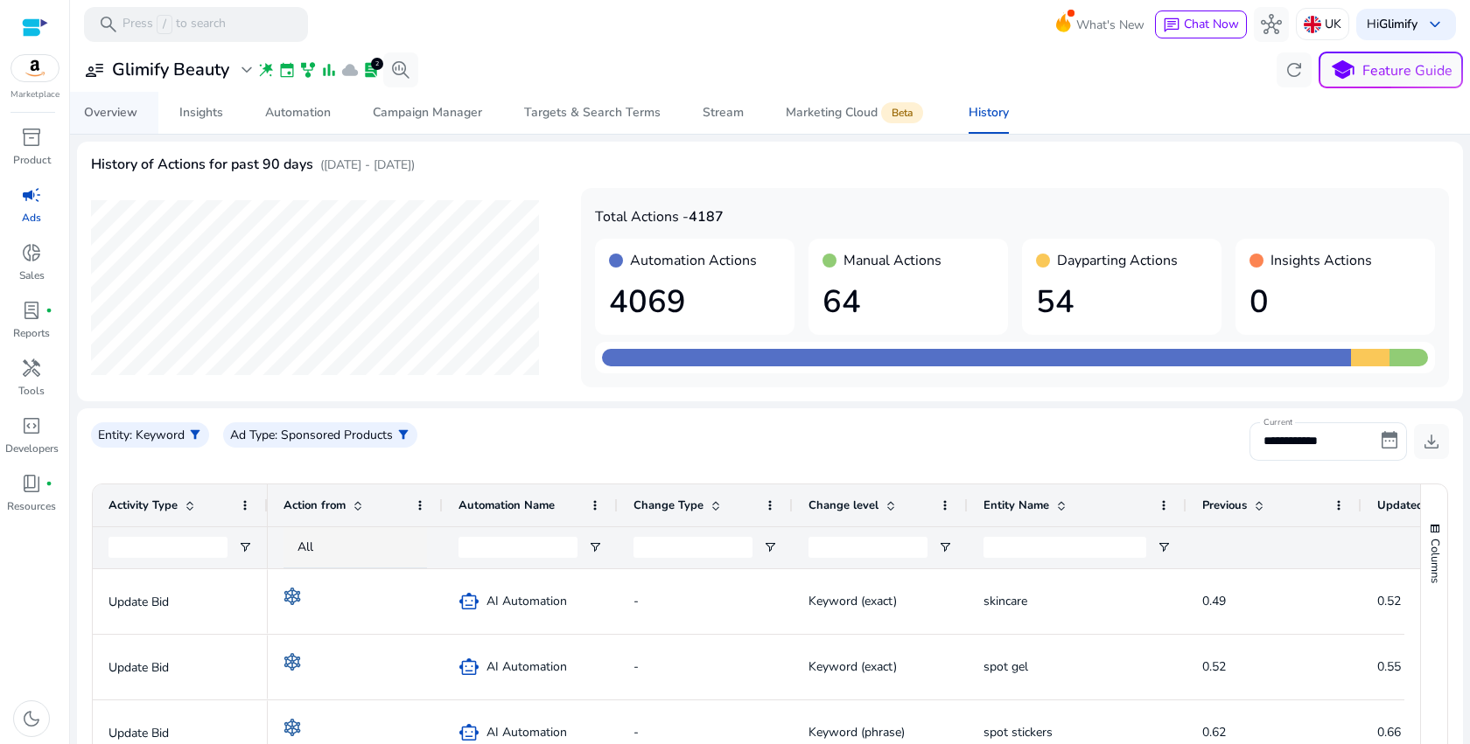
click at [93, 122] on span "Overview" at bounding box center [110, 113] width 53 height 42
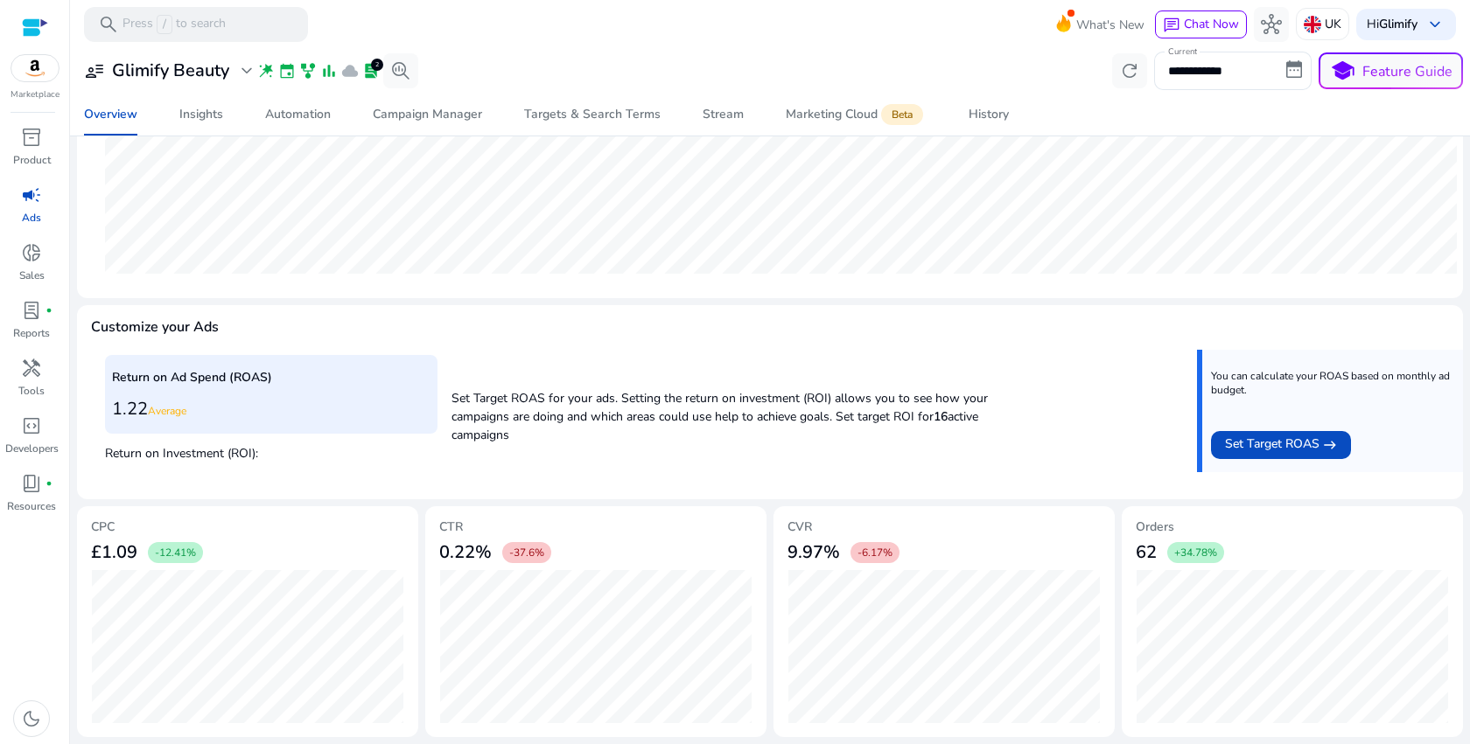
click at [1199, 549] on span "+34.78%" at bounding box center [1195, 553] width 43 height 14
click at [1213, 58] on input "**********" at bounding box center [1232, 71] width 157 height 38
select select "*"
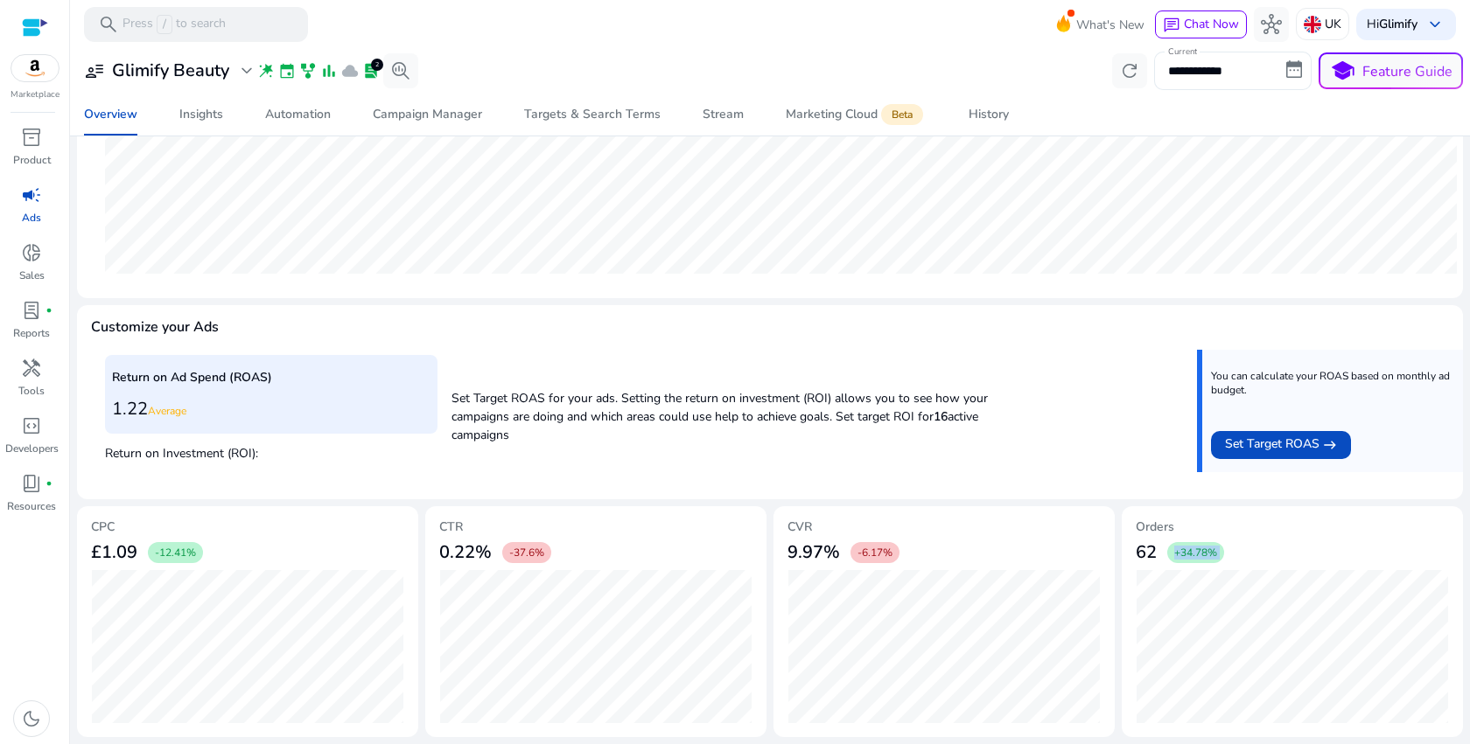
select select "*"
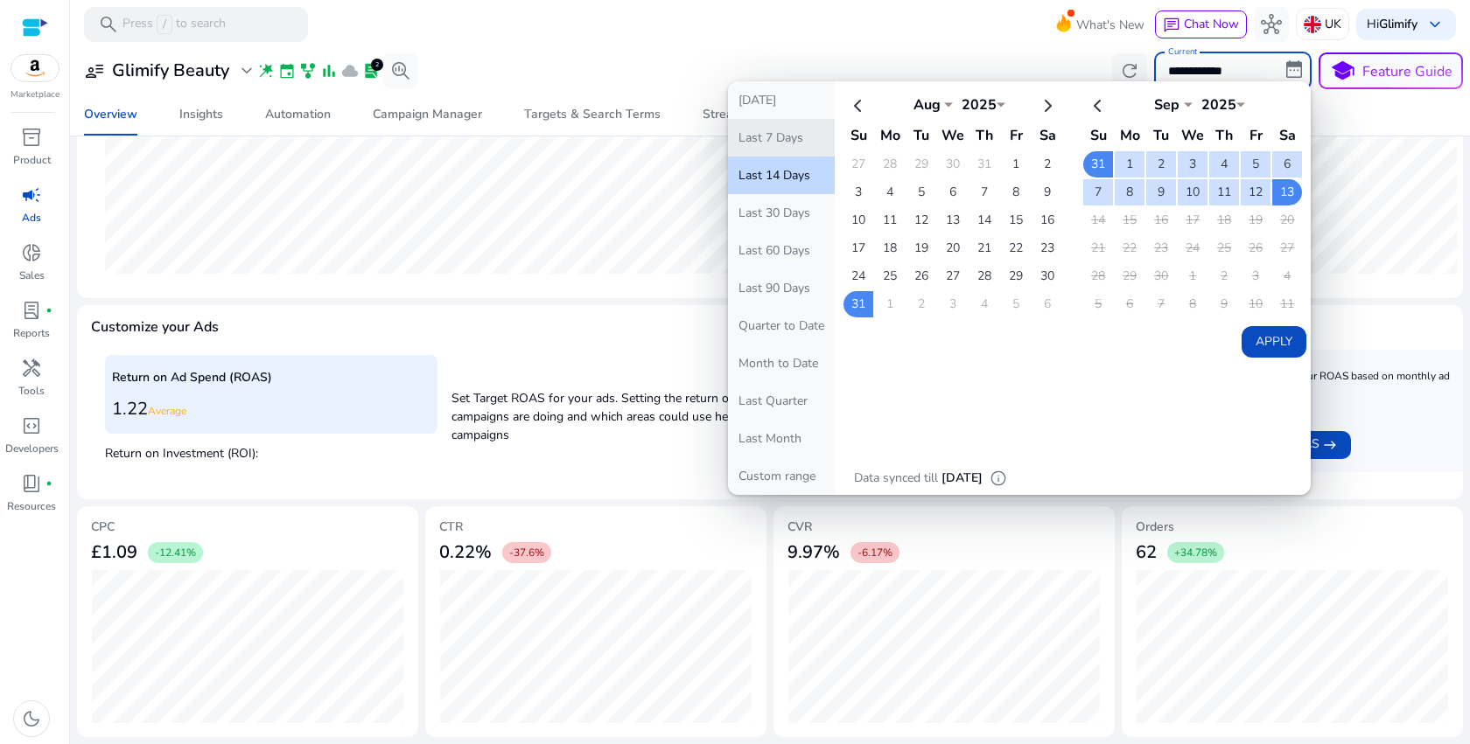
click at [786, 137] on button "Last 7 Days" at bounding box center [781, 138] width 107 height 38
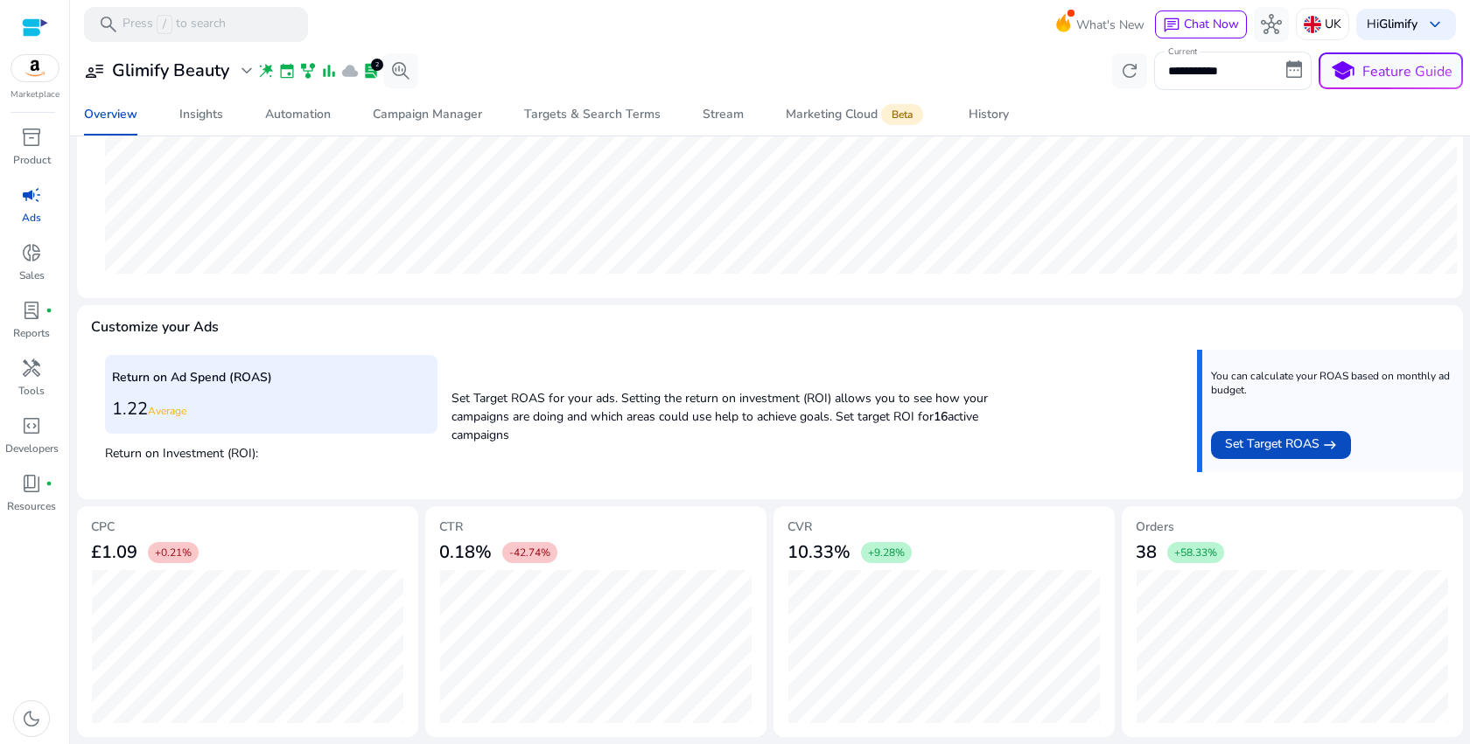
scroll to position [453, 0]
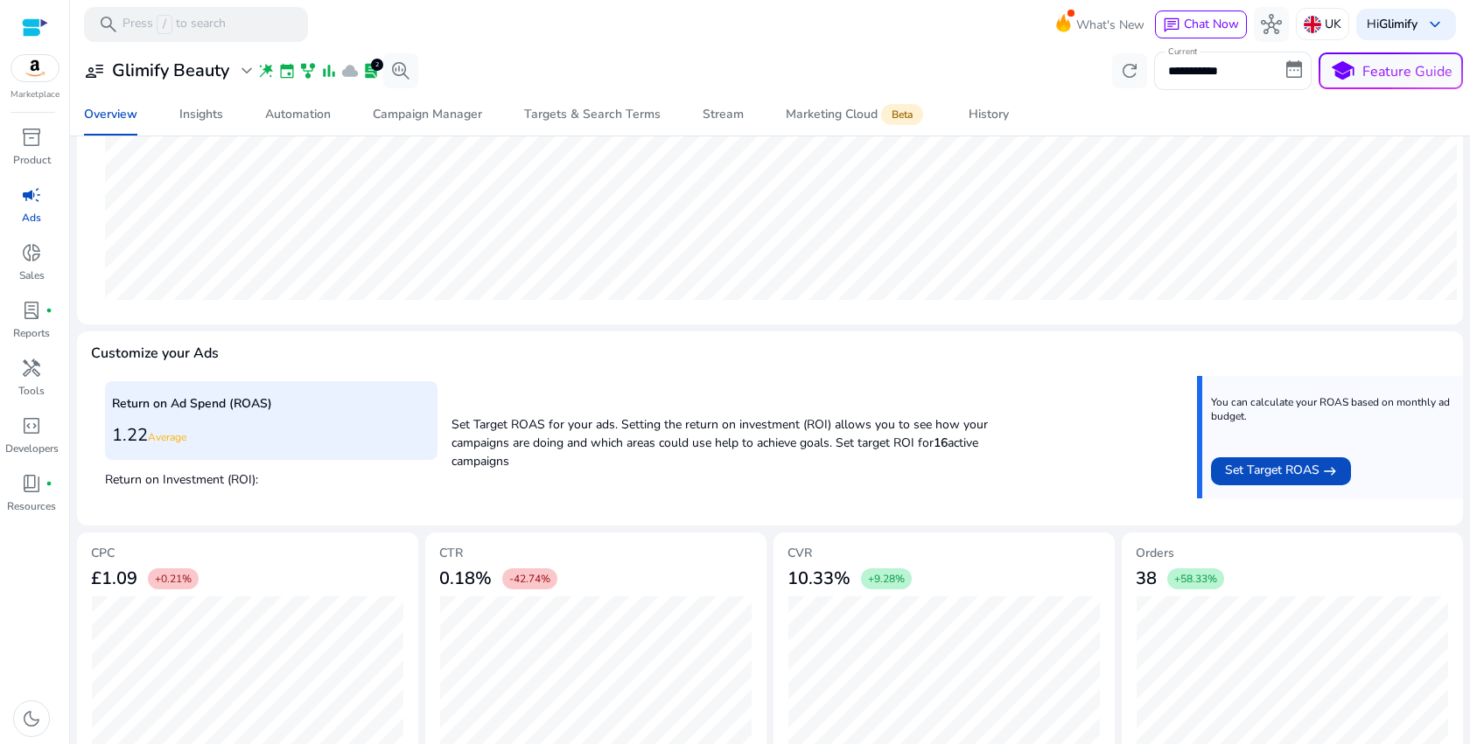
click at [242, 489] on div "Return on Ad Spend (ROAS) 1.22 Average Return on Investment (ROI):" at bounding box center [271, 437] width 332 height 112
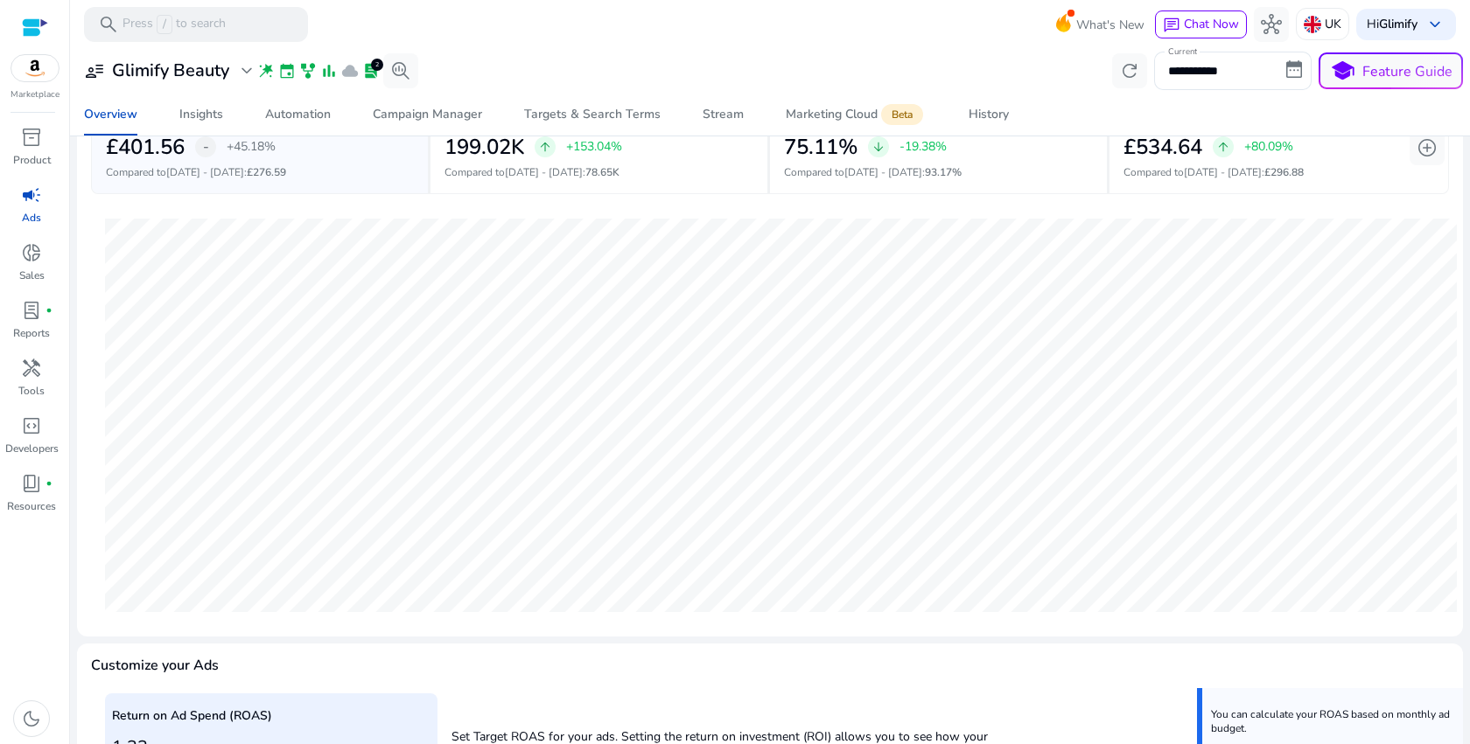
scroll to position [0, 0]
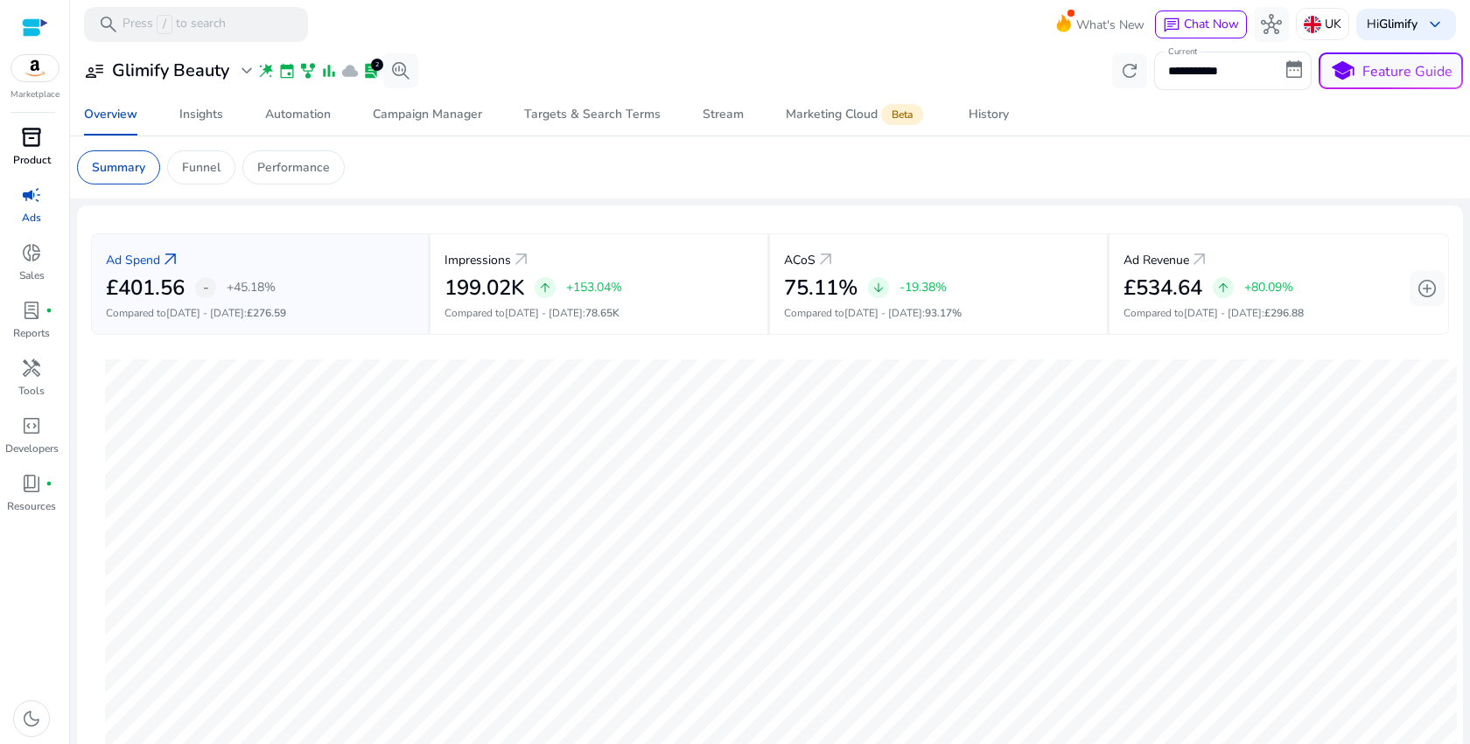
click at [31, 155] on p "Product" at bounding box center [32, 160] width 38 height 16
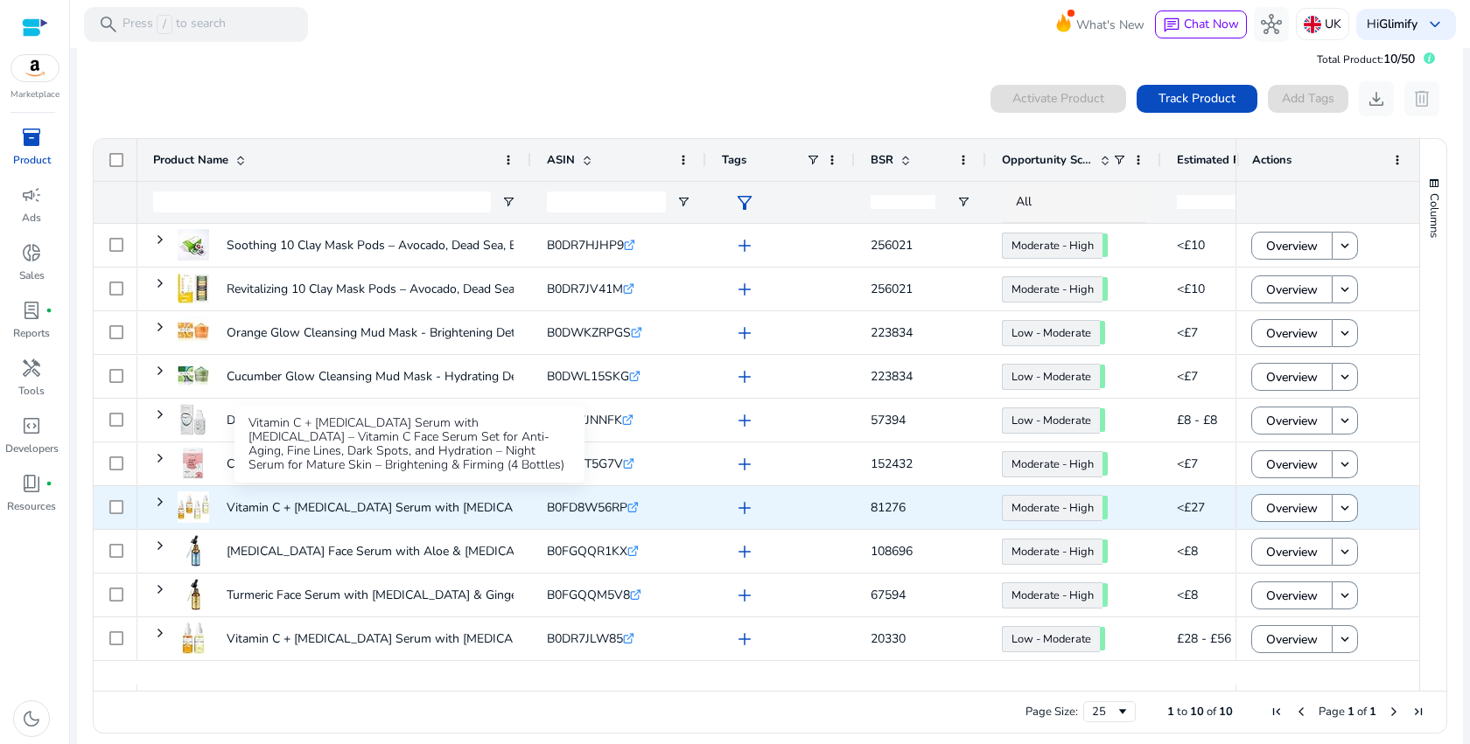
scroll to position [38, 0]
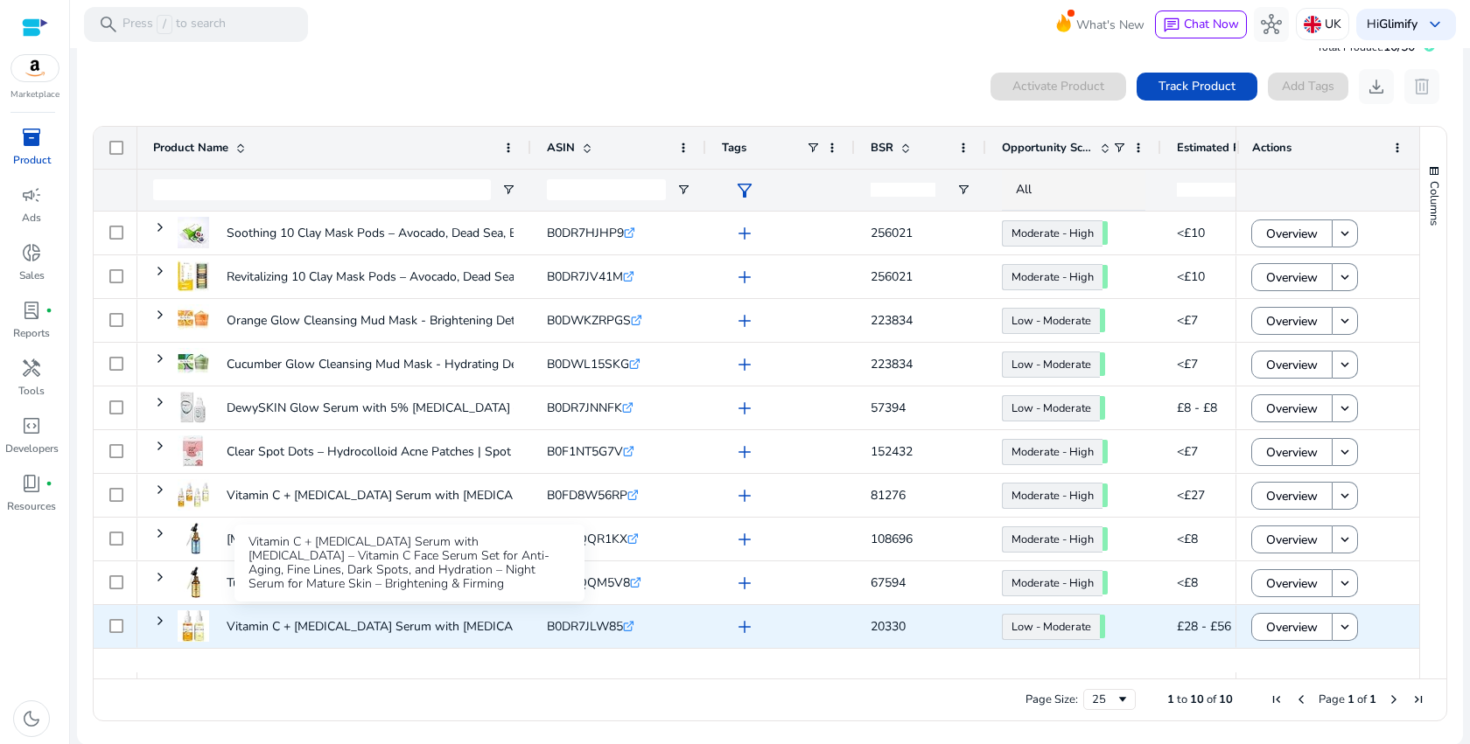
click at [388, 622] on p "Vitamin C + Retinol Serum with Hyaluronic Acid – Vitamin C Face..." at bounding box center [445, 627] width 437 height 36
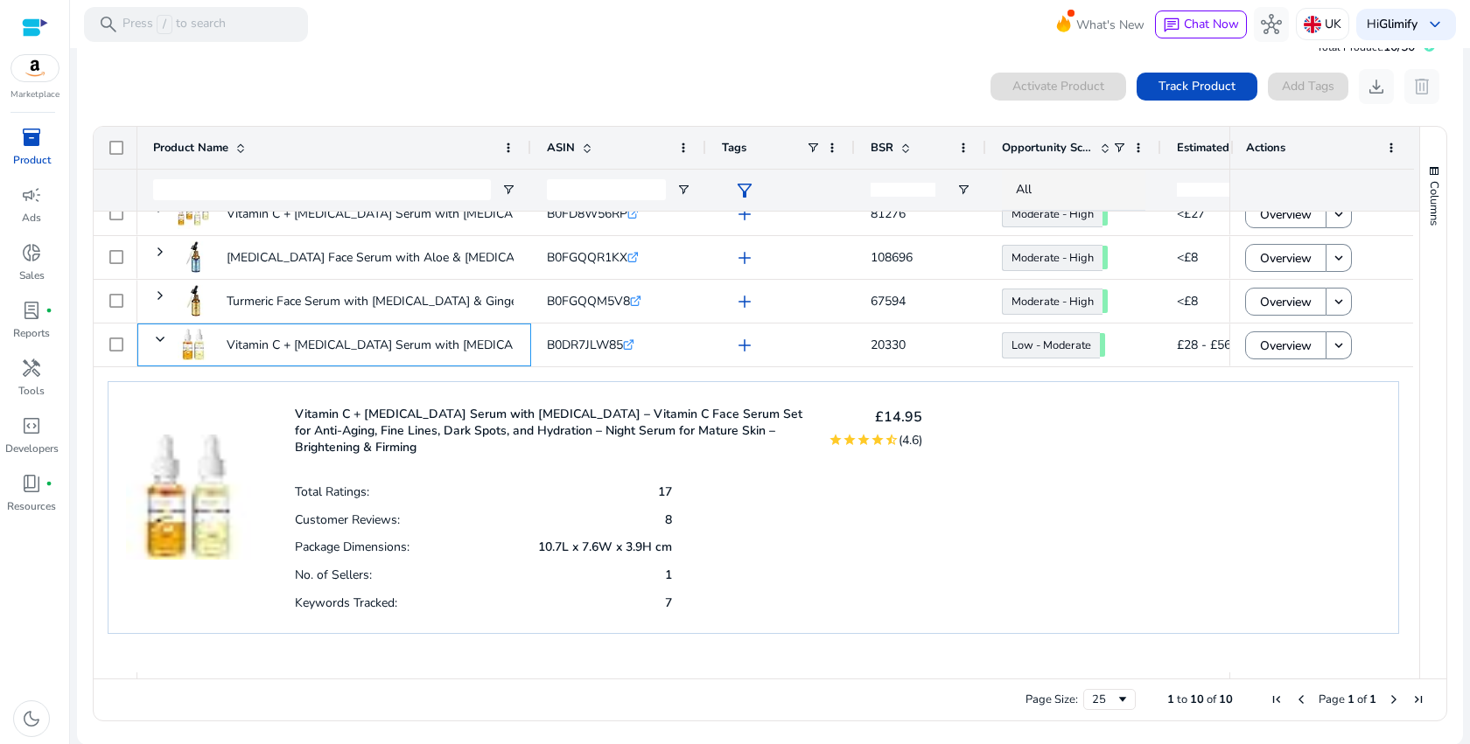
scroll to position [283, 0]
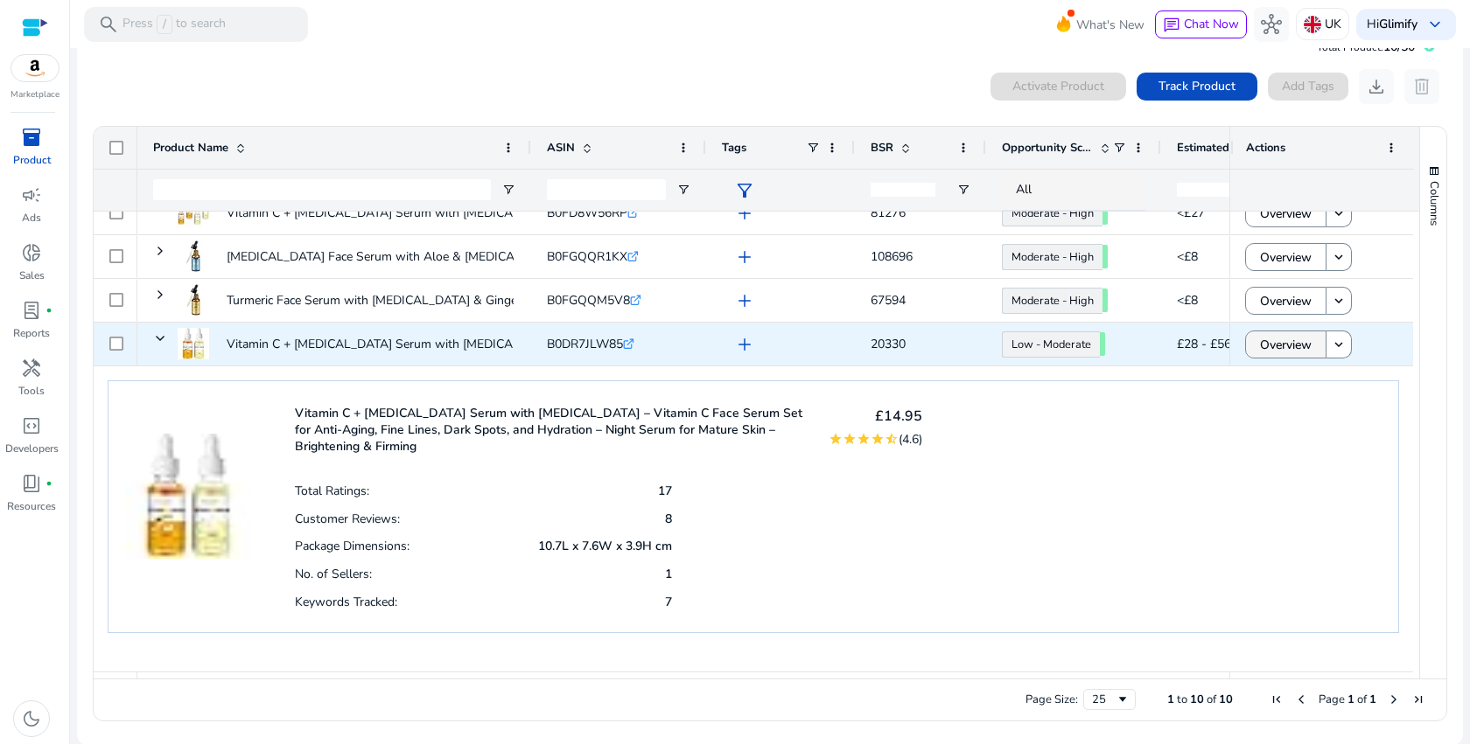
click at [1304, 344] on span "Overview" at bounding box center [1286, 345] width 52 height 36
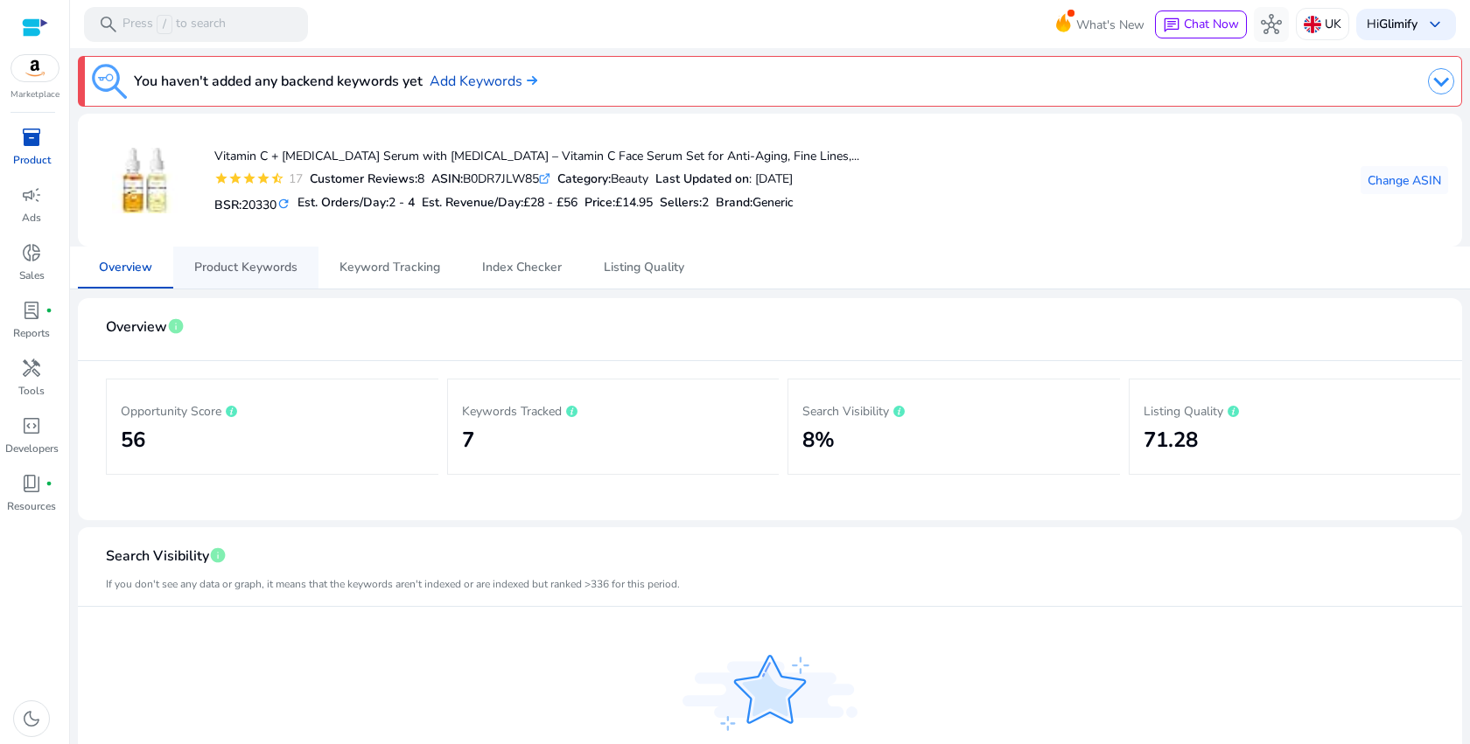
click at [287, 277] on span "Product Keywords" at bounding box center [245, 268] width 103 height 42
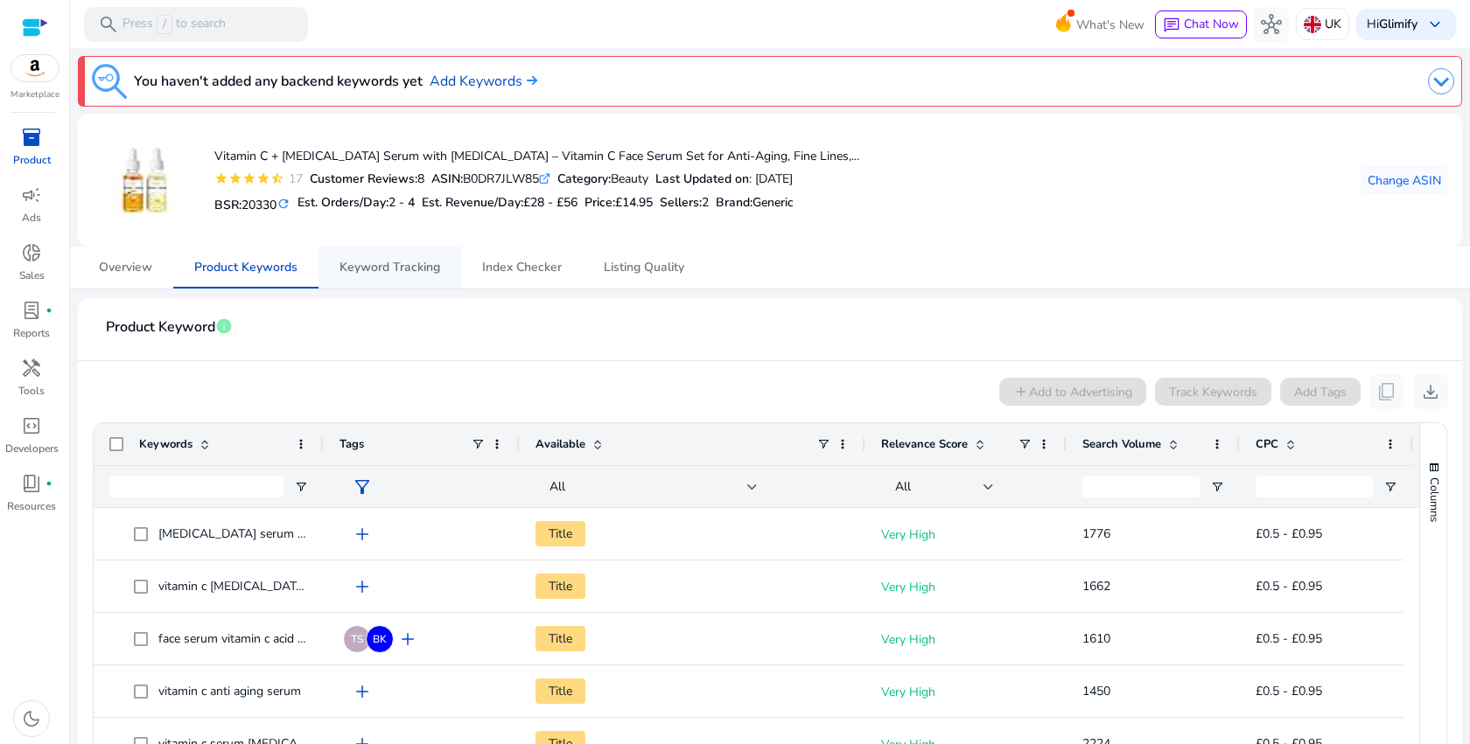
click at [374, 274] on span "Keyword Tracking" at bounding box center [389, 268] width 101 height 12
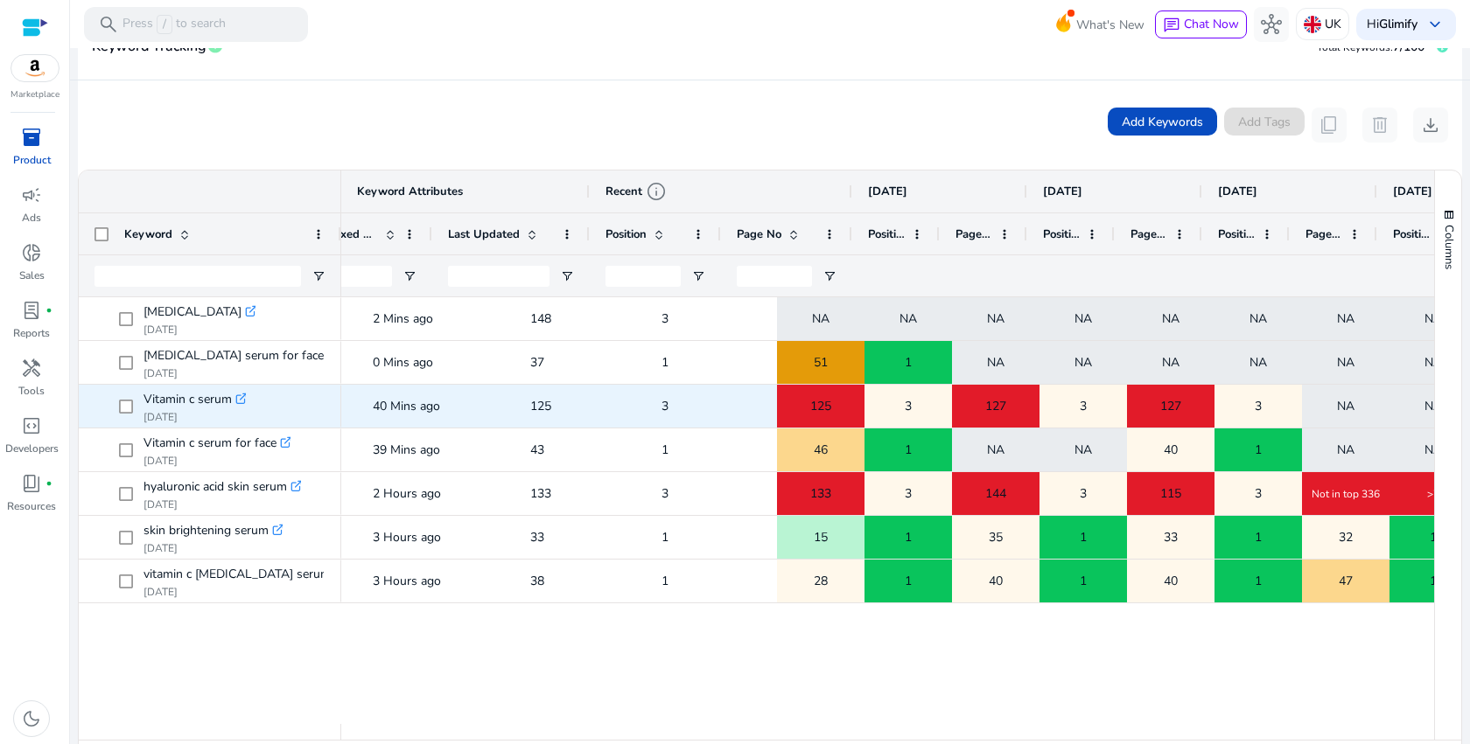
scroll to position [0, 422]
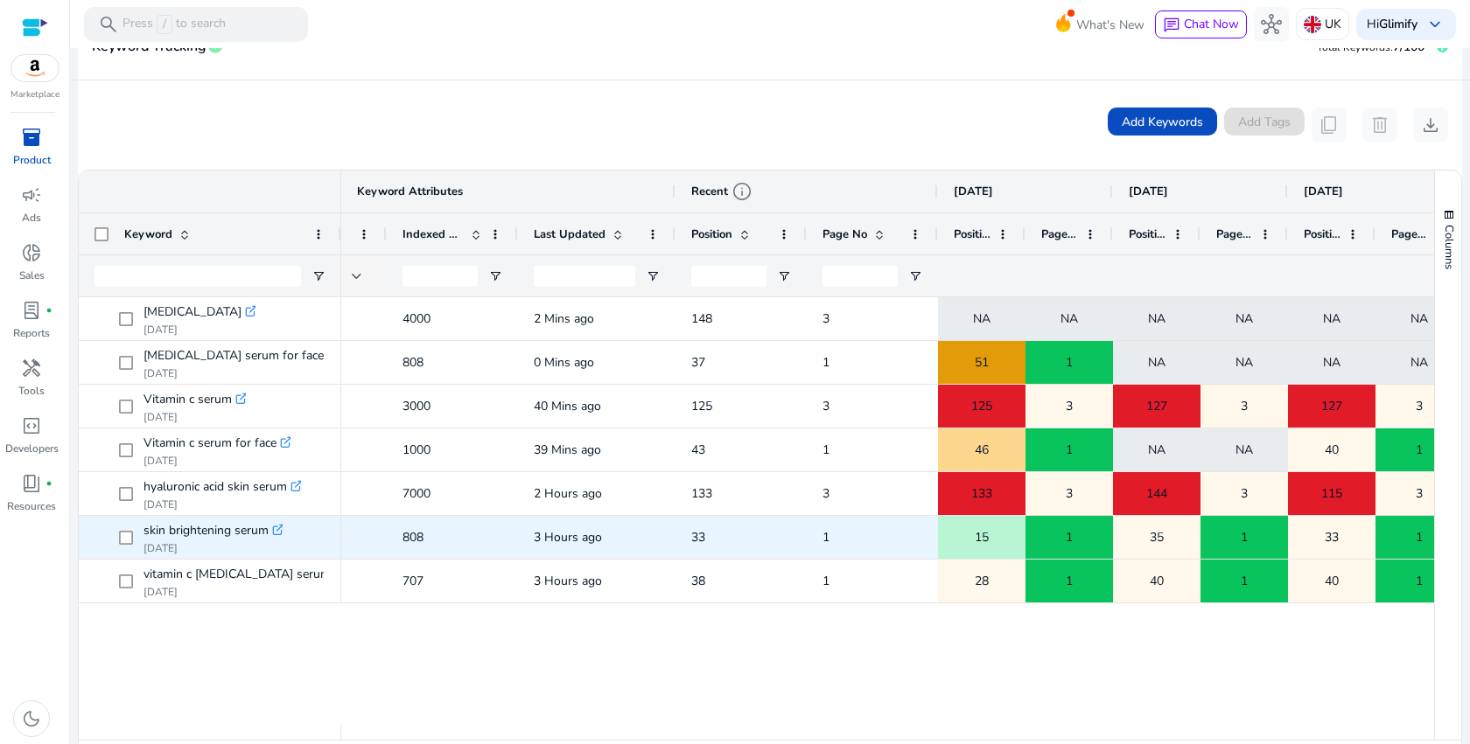
click at [988, 535] on span "15" at bounding box center [982, 538] width 14 height 36
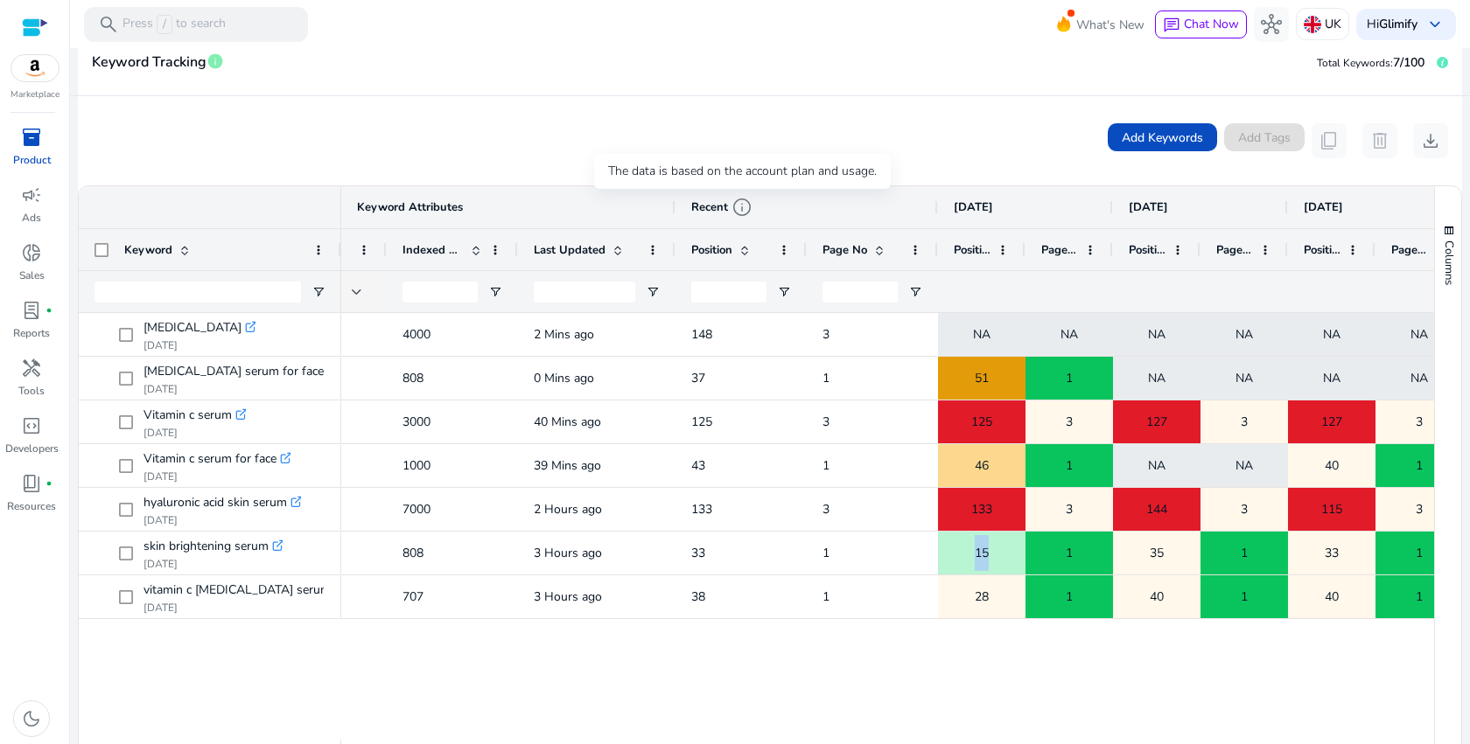
click at [740, 210] on span "info" at bounding box center [741, 207] width 21 height 21
click at [741, 211] on span "info" at bounding box center [741, 207] width 21 height 21
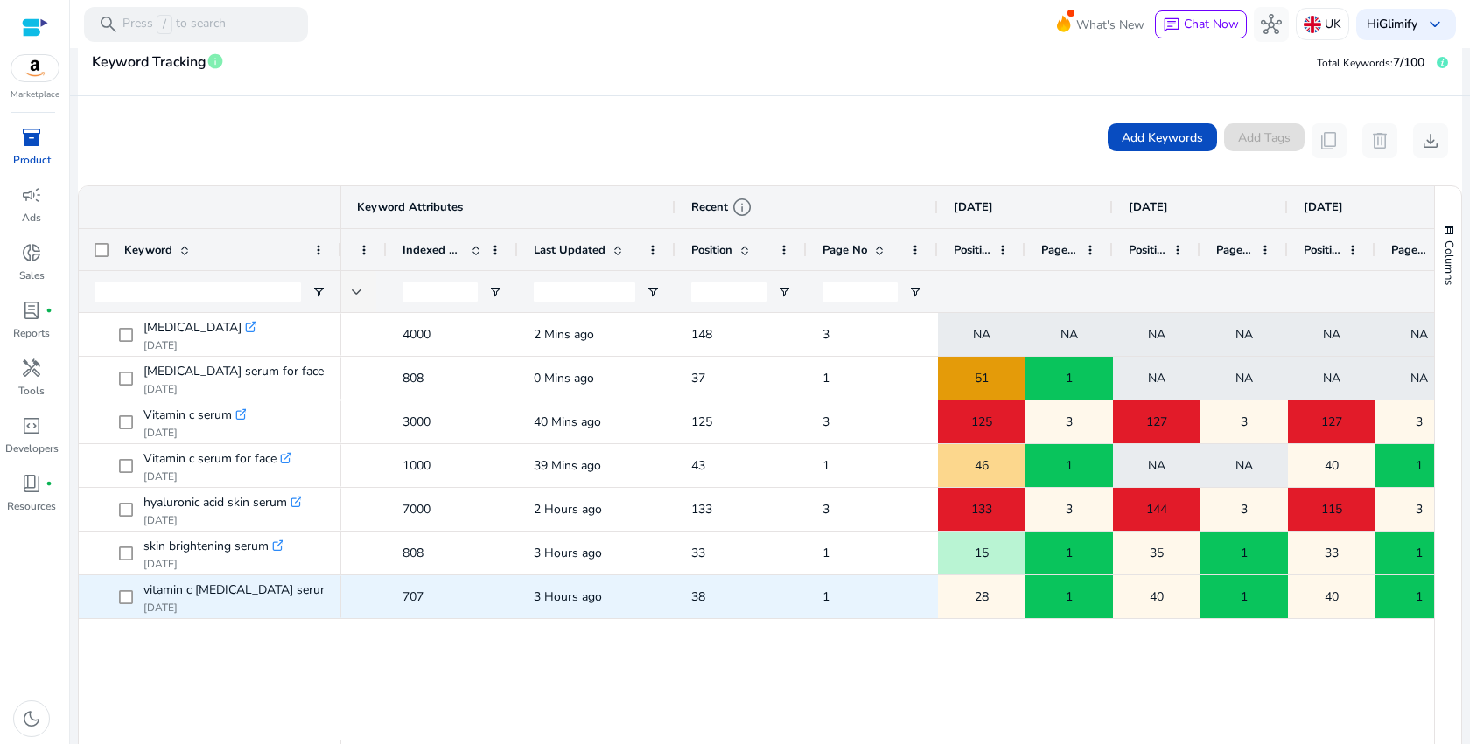
click at [1034, 599] on div "1" at bounding box center [1069, 597] width 86 height 36
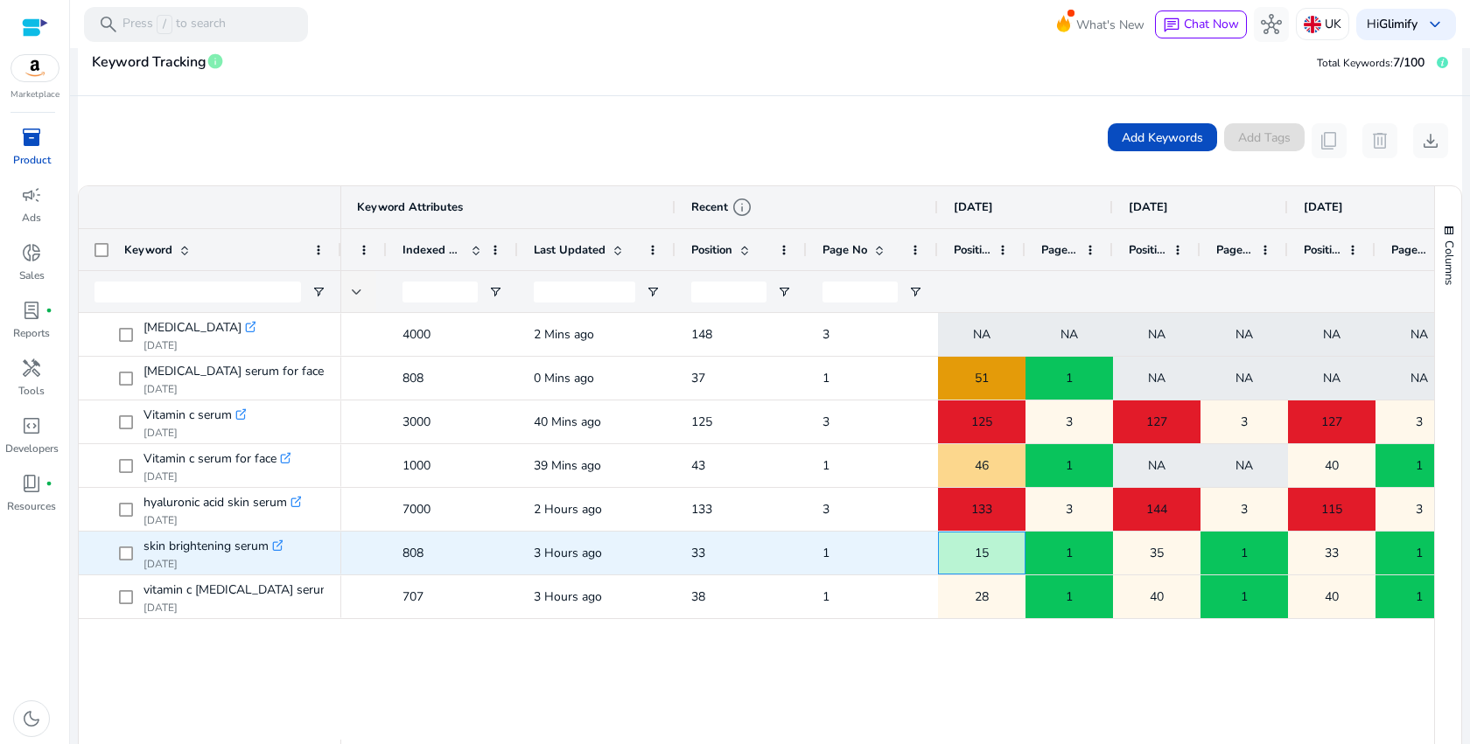
click at [964, 563] on div "15" at bounding box center [982, 553] width 86 height 36
click at [1045, 556] on div "1" at bounding box center [1069, 553] width 86 height 36
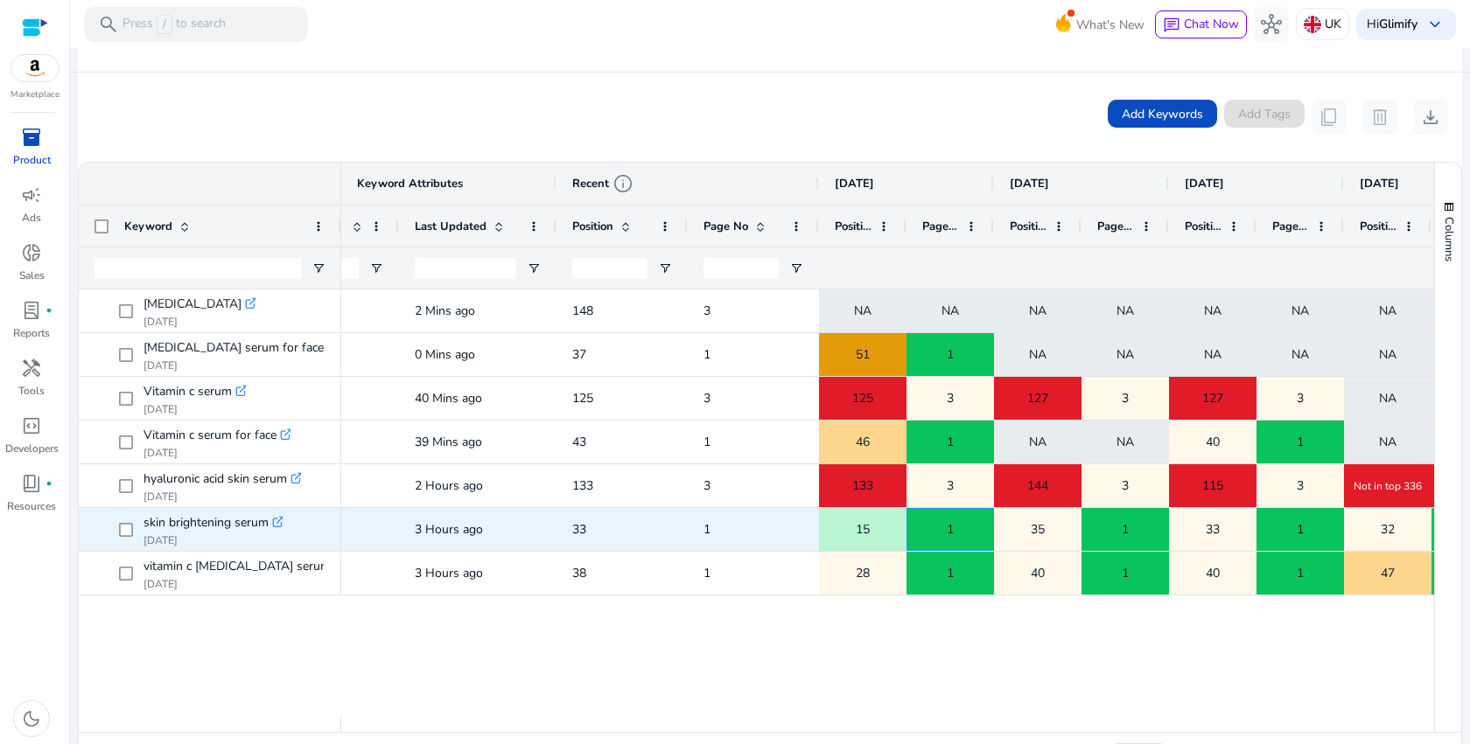
scroll to position [0, 503]
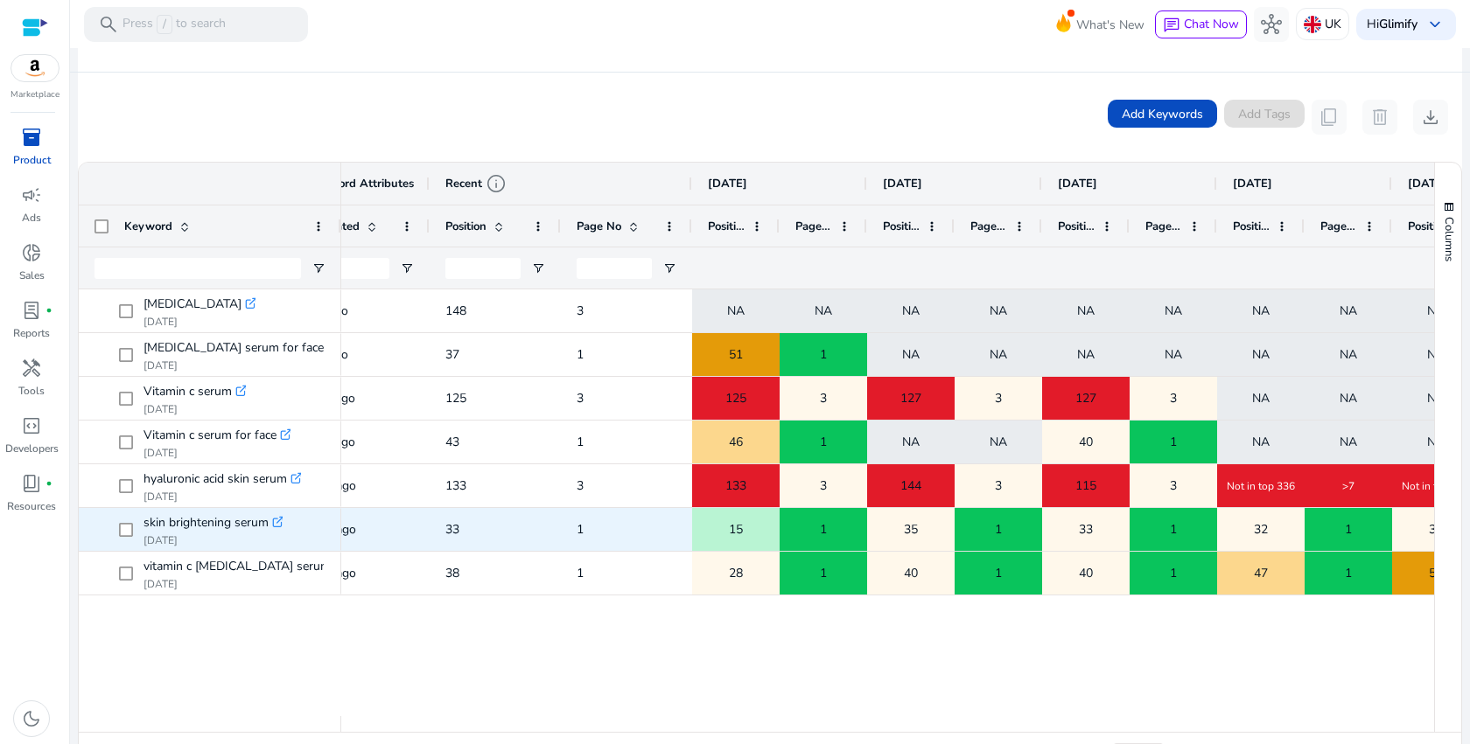
click at [1050, 546] on div "33" at bounding box center [1086, 530] width 86 height 36
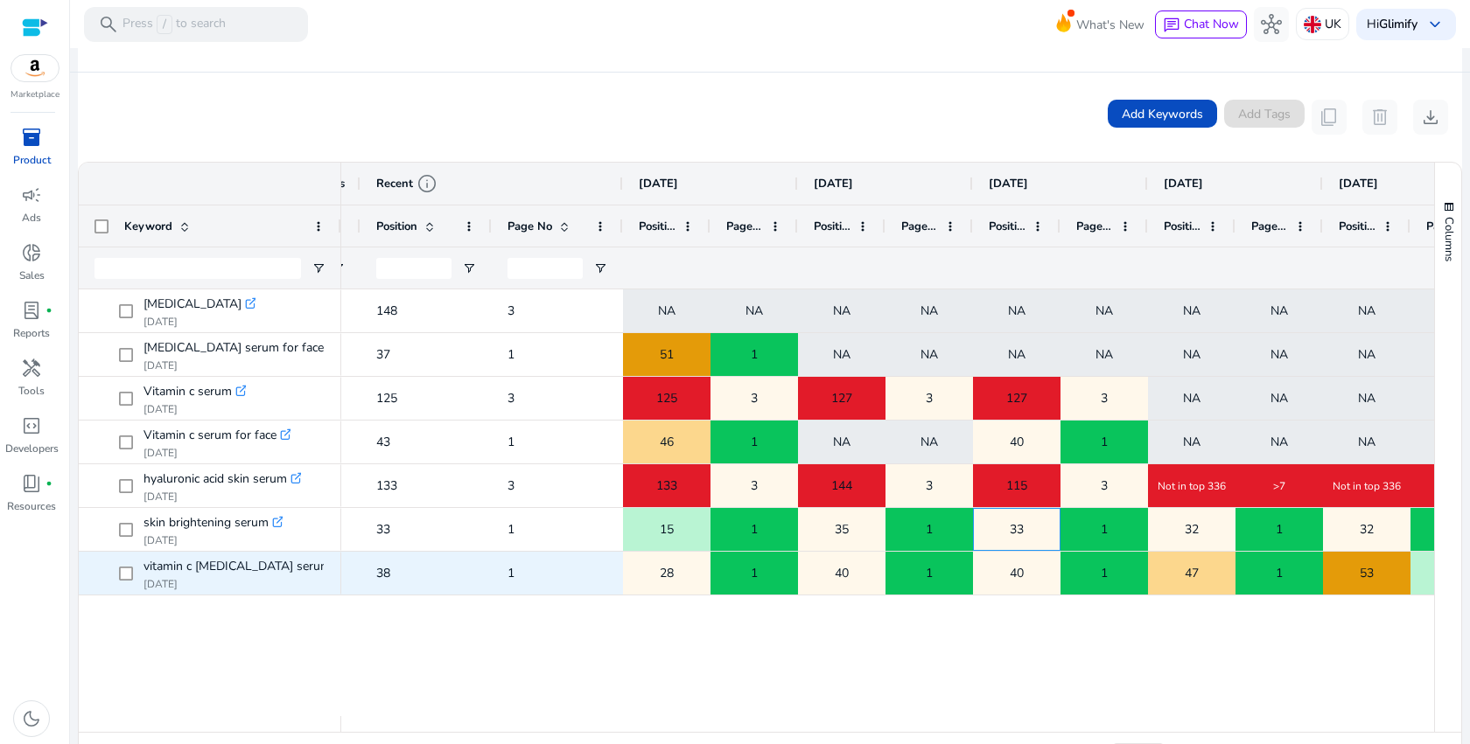
scroll to position [0, 520]
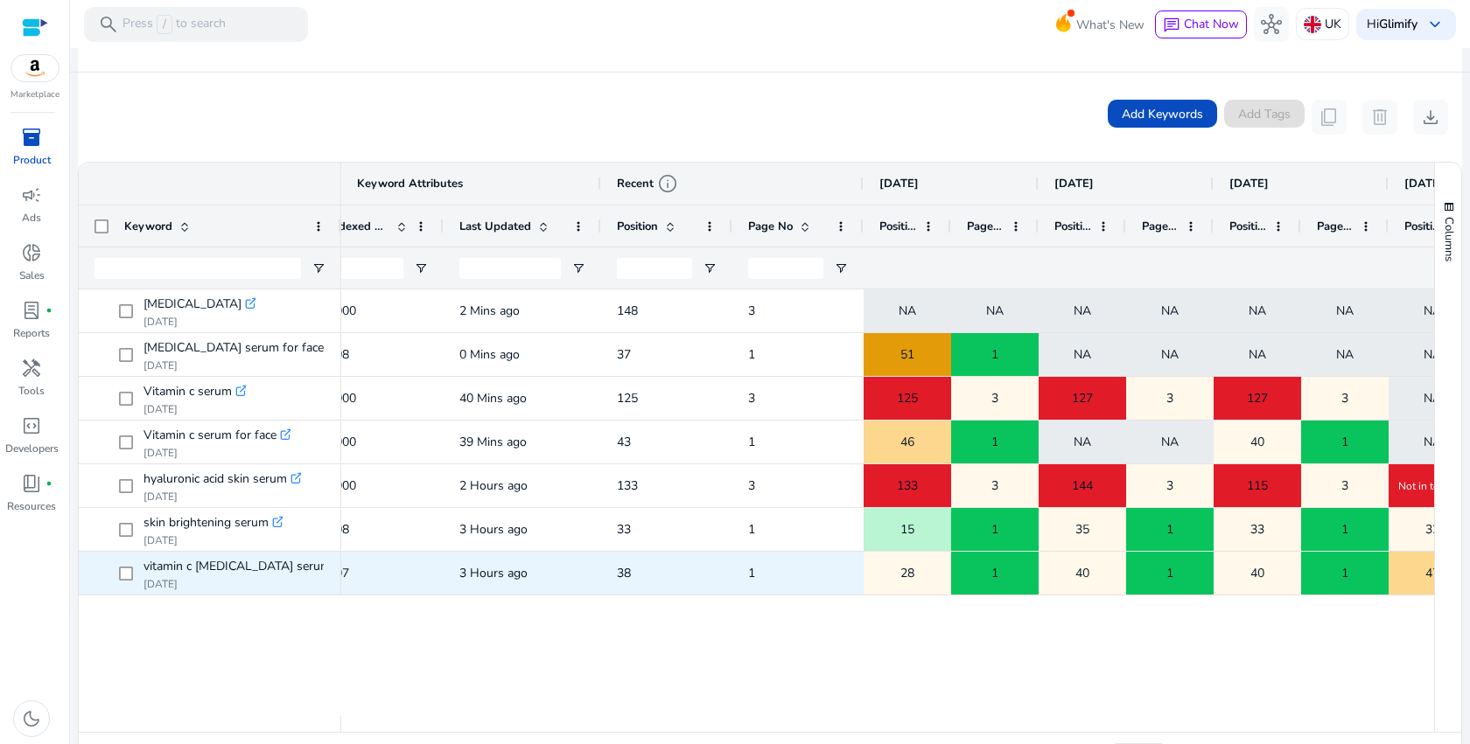
click at [913, 576] on span "28" at bounding box center [907, 574] width 14 height 36
